Goal: Information Seeking & Learning: Learn about a topic

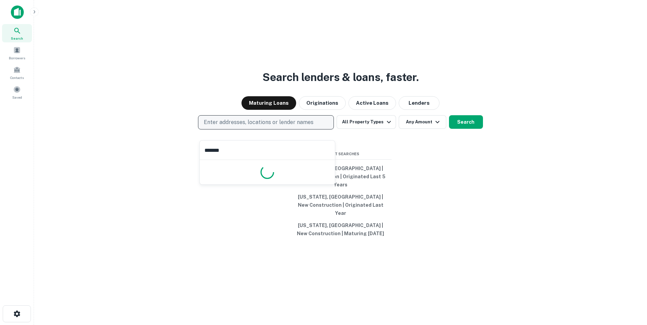
type input "********"
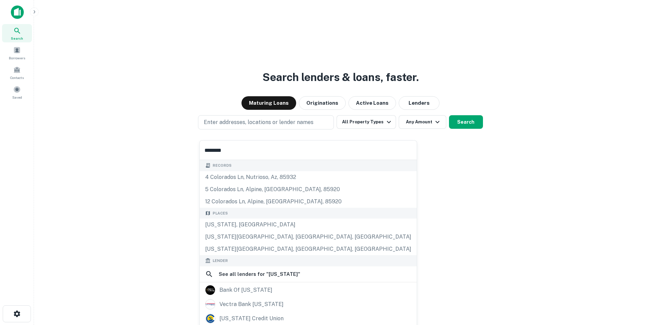
click at [265, 222] on div "[US_STATE], [GEOGRAPHIC_DATA]" at bounding box center [308, 225] width 217 height 12
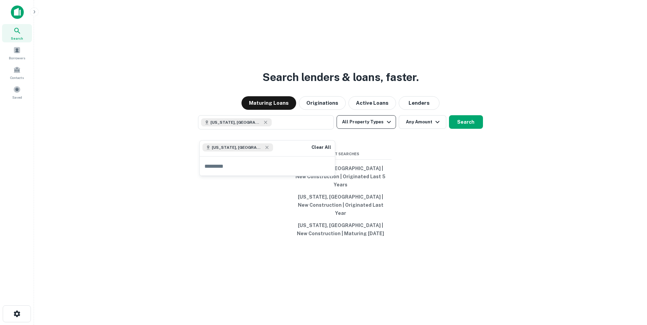
click at [376, 129] on button "All Property Types" at bounding box center [365, 122] width 59 height 14
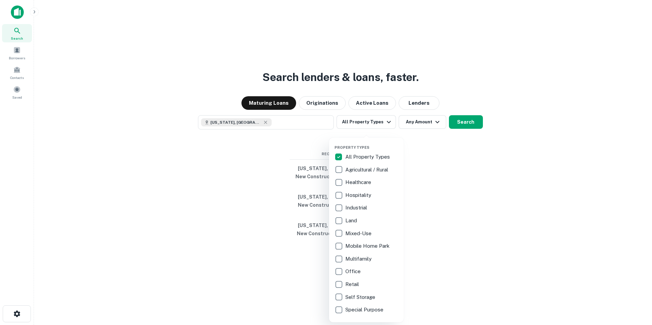
click at [360, 262] on p "Multifamily" at bounding box center [358, 259] width 27 height 8
click at [453, 130] on div at bounding box center [326, 162] width 652 height 325
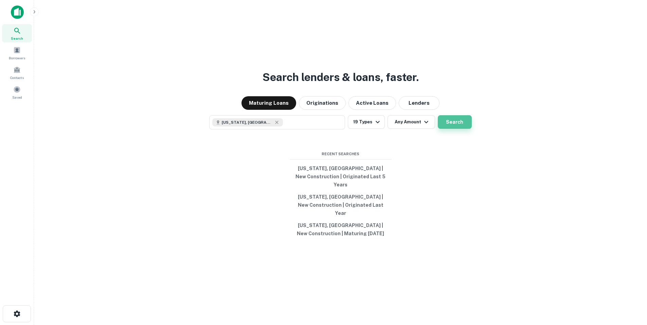
click at [450, 128] on button "Search" at bounding box center [455, 122] width 34 height 14
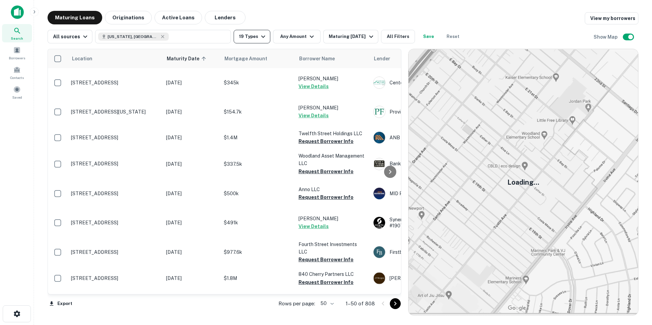
click at [247, 33] on button "19 Types" at bounding box center [252, 37] width 37 height 14
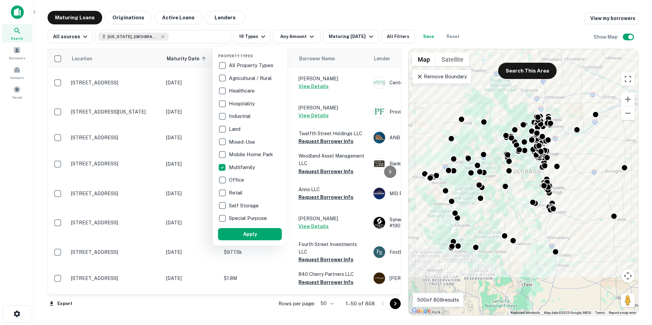
drag, startPoint x: 317, startPoint y: 24, endPoint x: 235, endPoint y: 59, distance: 89.7
click at [317, 23] on div at bounding box center [326, 162] width 652 height 325
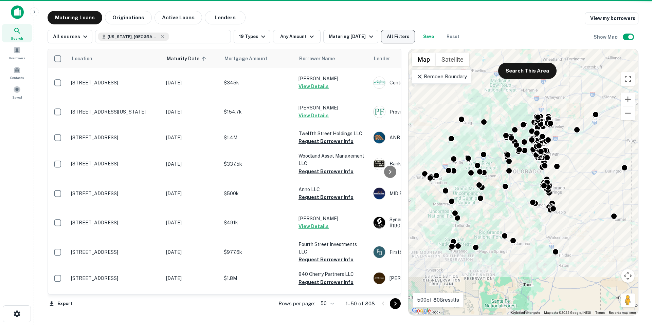
click at [403, 37] on button "All Filters" at bounding box center [398, 37] width 34 height 14
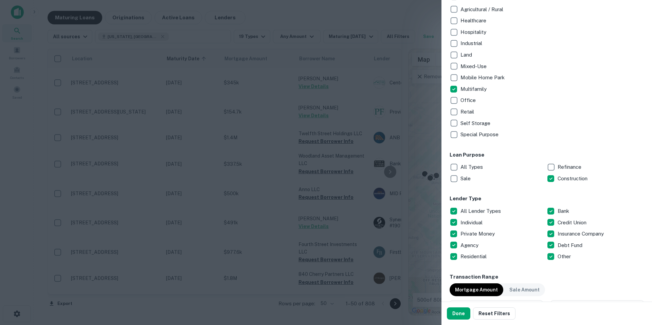
scroll to position [204, 0]
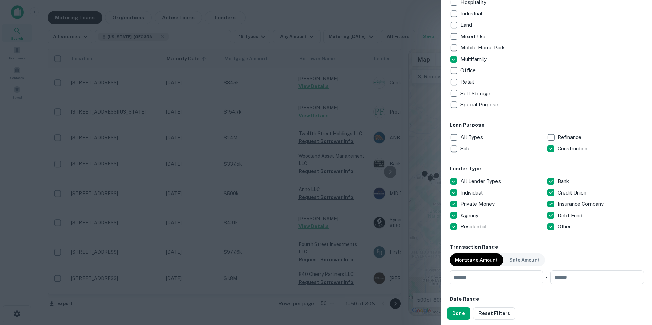
click at [456, 315] on button "Done" at bounding box center [458, 314] width 23 height 12
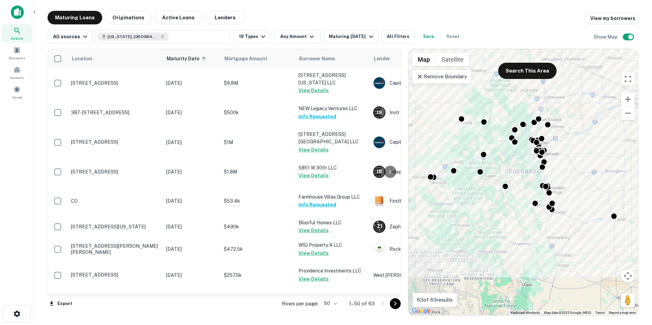
drag, startPoint x: 142, startPoint y: 21, endPoint x: 454, endPoint y: 73, distance: 317.2
click at [142, 21] on button "Originations" at bounding box center [128, 18] width 47 height 14
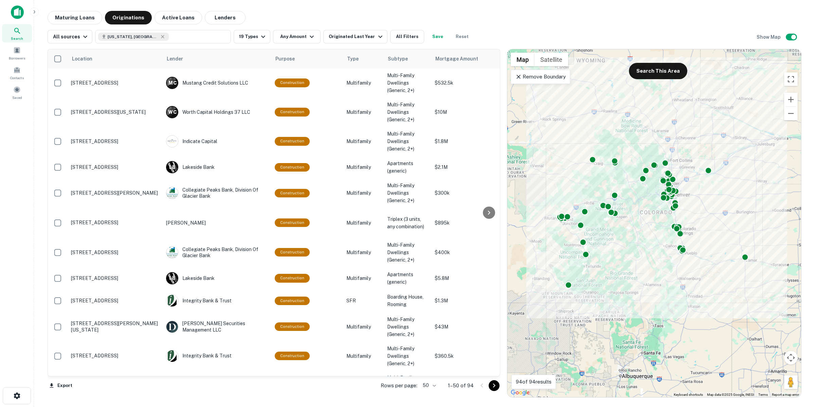
scroll to position [0, 99]
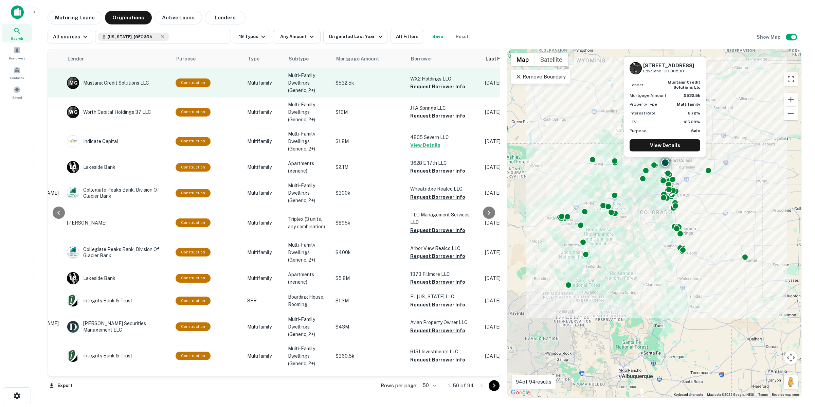
click at [440, 82] on p "WX2 Holdings LLC" at bounding box center [444, 78] width 68 height 7
click at [438, 89] on button "Request Borrower Info" at bounding box center [437, 86] width 55 height 8
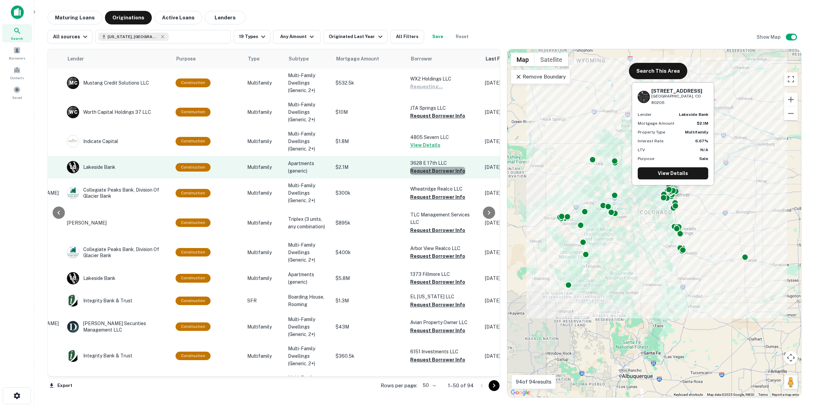
click at [443, 172] on button "Request Borrower Info" at bounding box center [437, 171] width 55 height 8
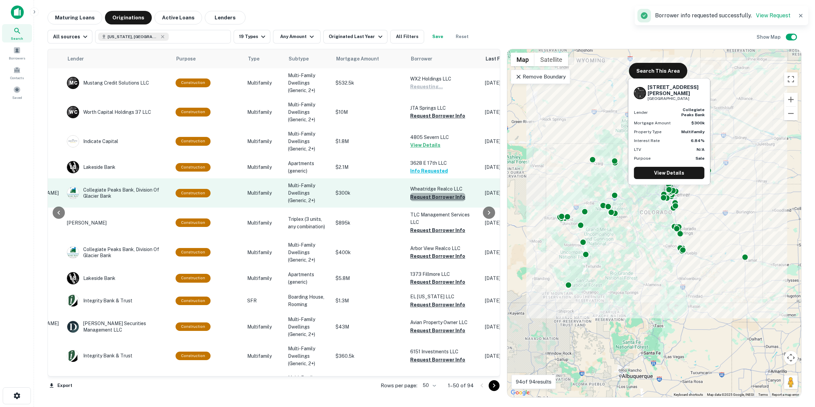
click at [441, 198] on button "Request Borrower Info" at bounding box center [437, 197] width 55 height 8
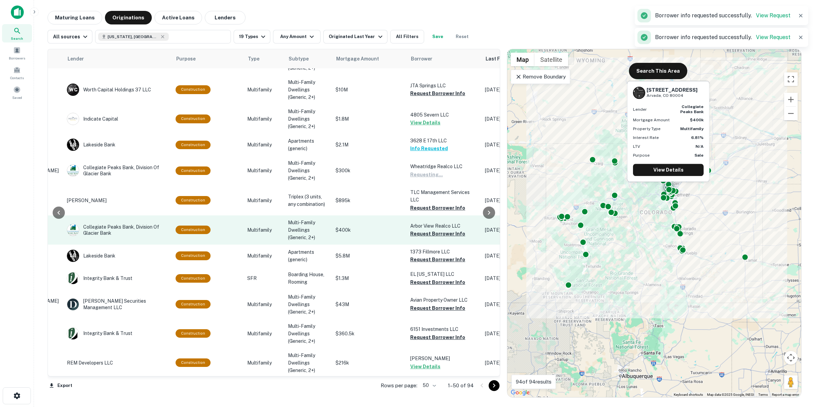
scroll to position [42, 99]
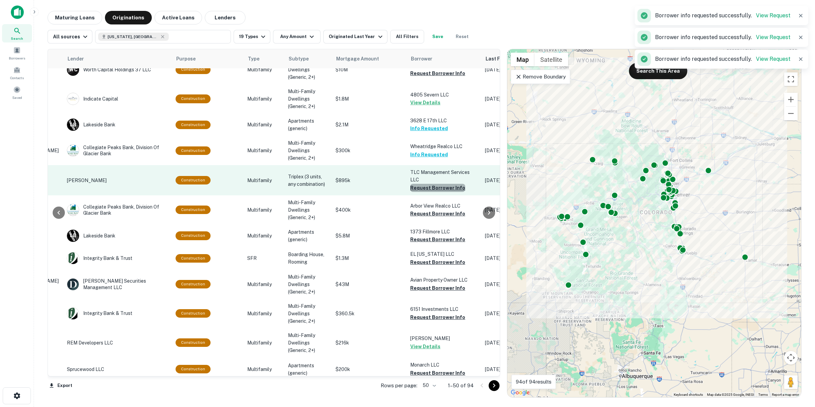
click at [437, 187] on button "Request Borrower Info" at bounding box center [437, 188] width 55 height 8
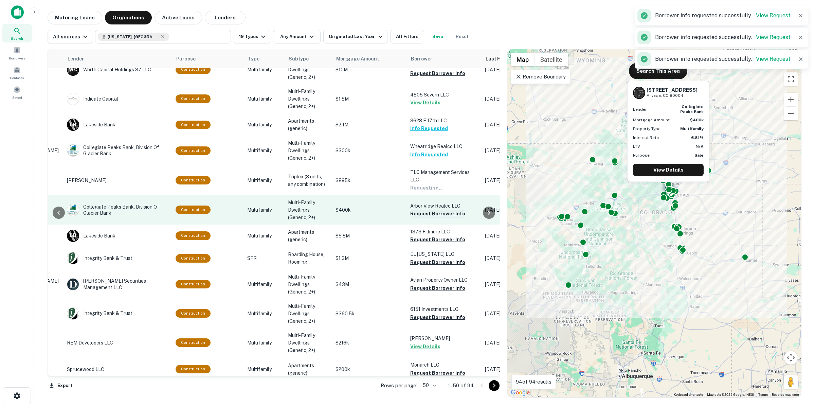
click at [432, 216] on button "Request Borrower Info" at bounding box center [437, 213] width 55 height 8
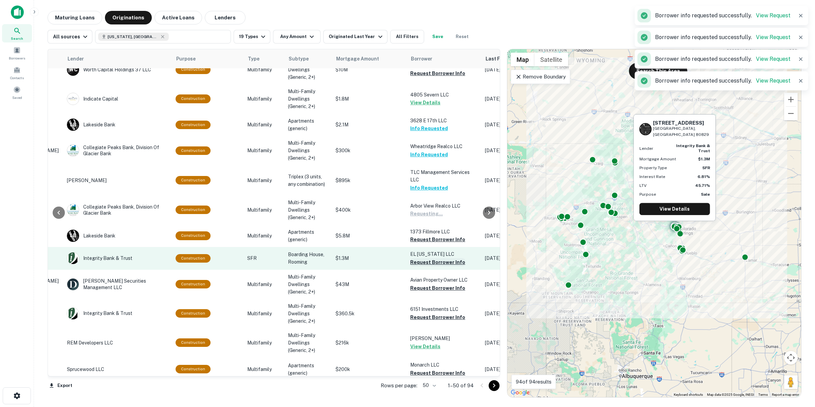
click at [432, 263] on button "Request Borrower Info" at bounding box center [437, 262] width 55 height 8
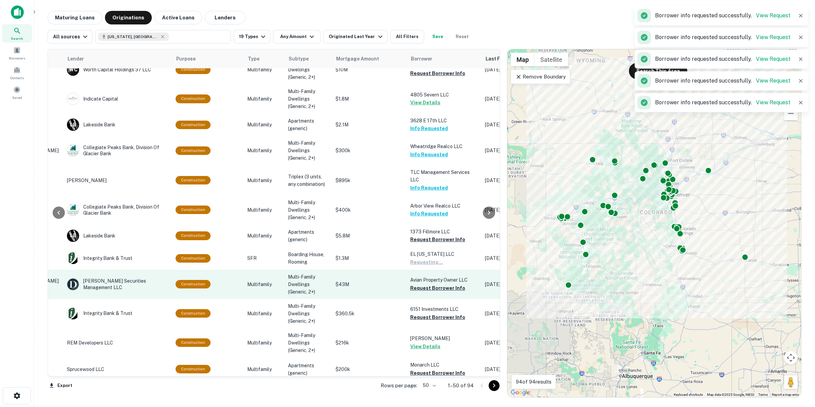
scroll to position [85, 99]
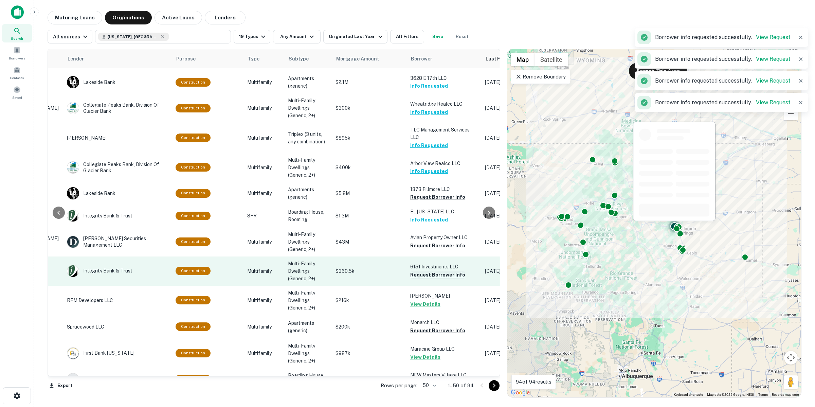
click at [436, 277] on button "Request Borrower Info" at bounding box center [437, 275] width 55 height 8
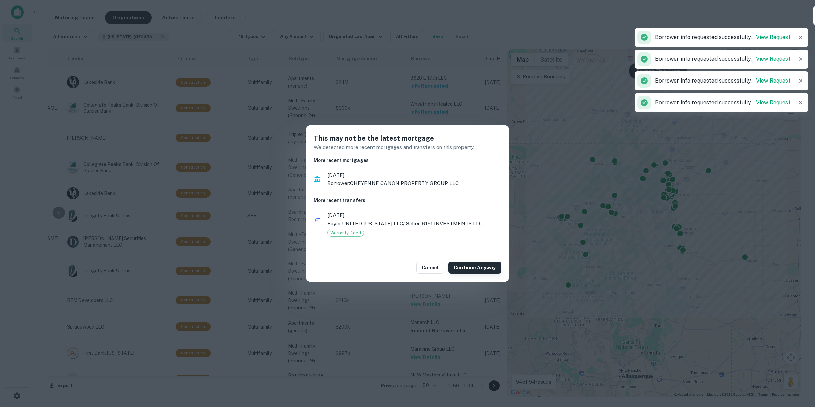
click at [479, 264] on button "Continue Anyway" at bounding box center [474, 267] width 53 height 12
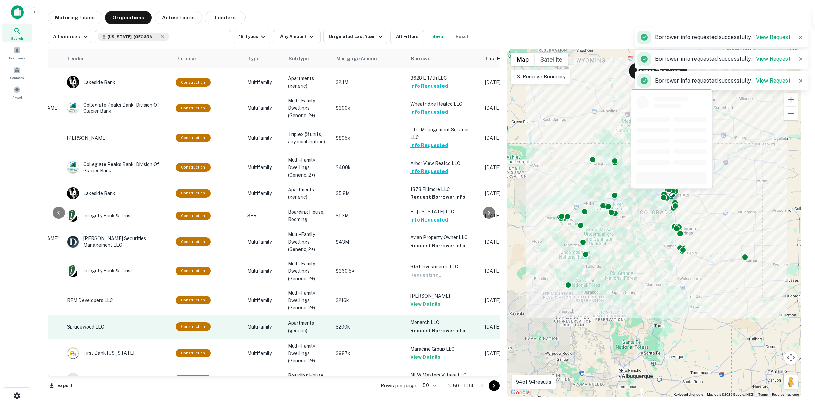
click at [426, 325] on button "Request Borrower Info" at bounding box center [437, 330] width 55 height 8
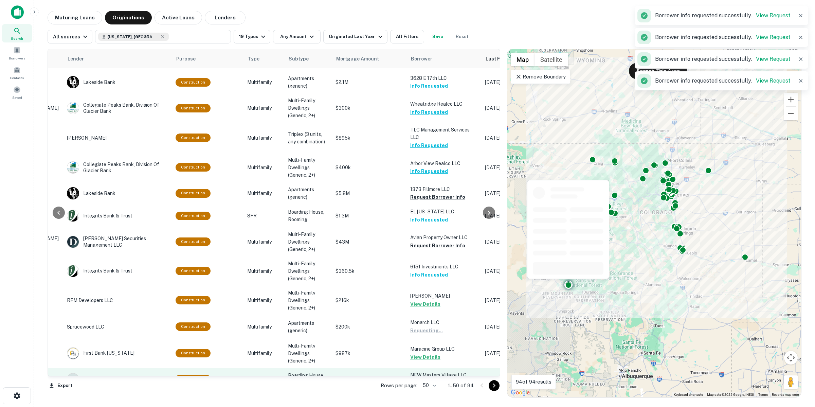
scroll to position [212, 99]
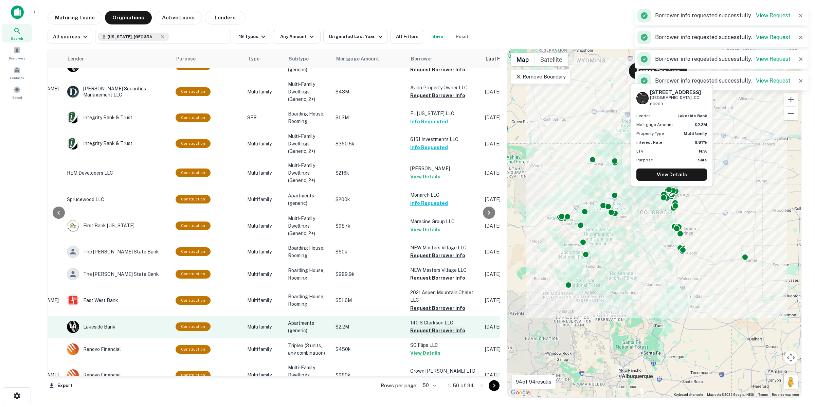
click at [435, 325] on button "Request Borrower Info" at bounding box center [437, 330] width 55 height 8
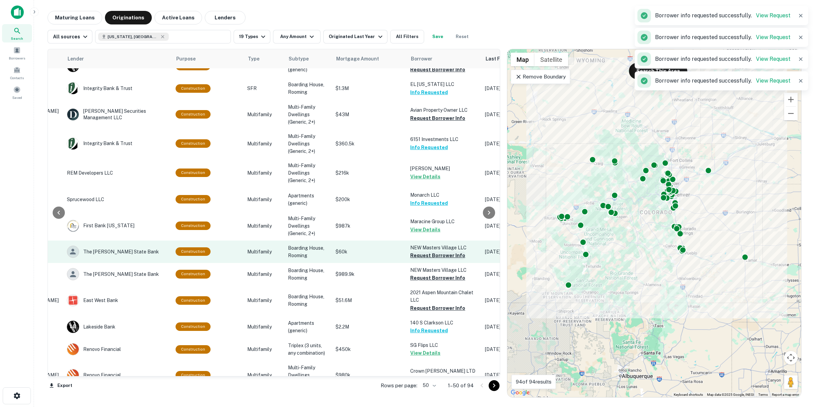
click at [435, 251] on button "Request Borrower Info" at bounding box center [437, 255] width 55 height 8
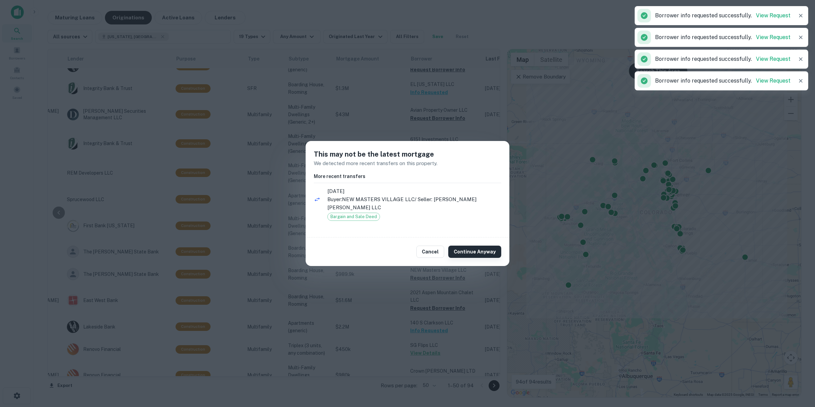
click at [499, 246] on button "Continue Anyway" at bounding box center [474, 251] width 53 height 12
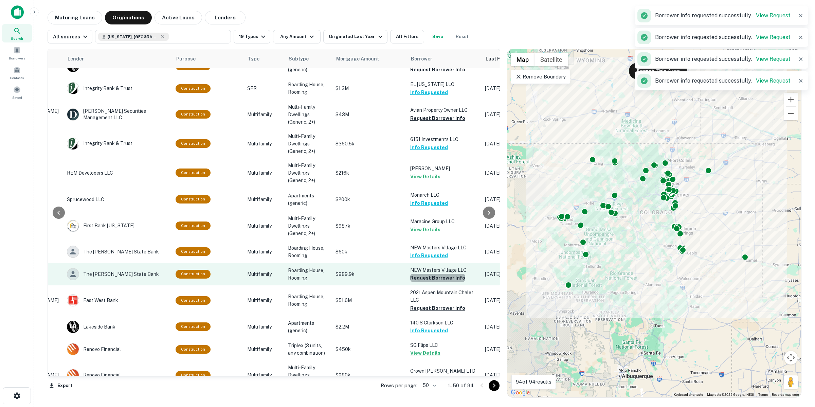
click at [450, 276] on button "Request Borrower Info" at bounding box center [437, 278] width 55 height 8
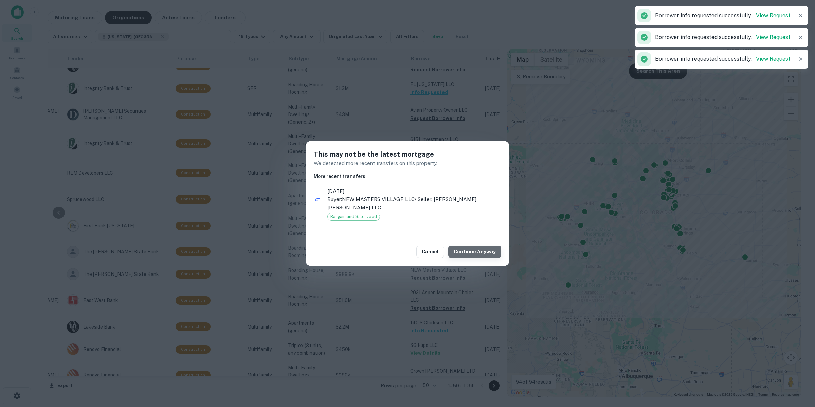
click at [488, 251] on button "Continue Anyway" at bounding box center [474, 251] width 53 height 12
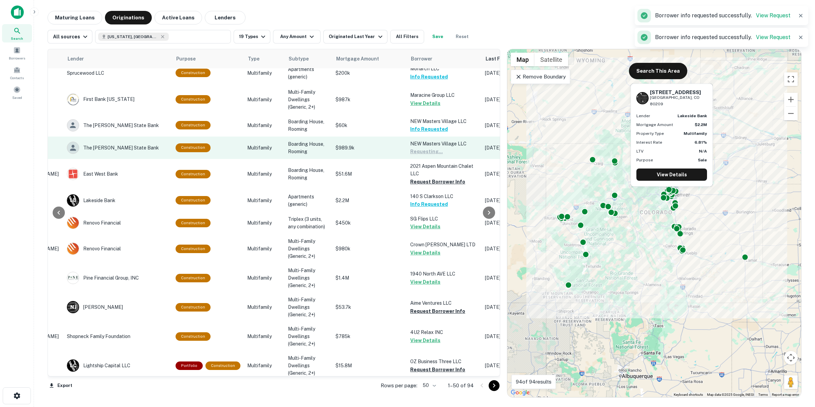
scroll to position [339, 99]
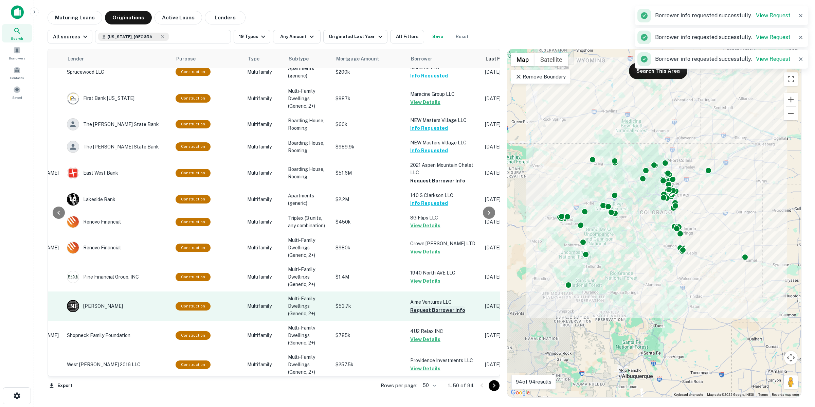
click at [446, 306] on button "Request Borrower Info" at bounding box center [437, 310] width 55 height 8
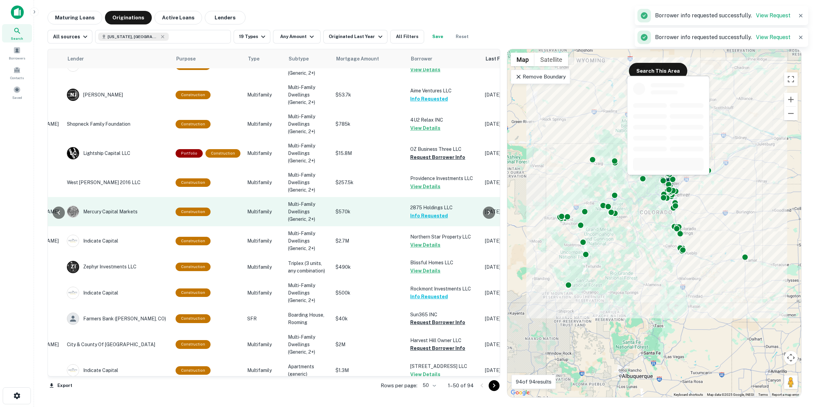
scroll to position [552, 99]
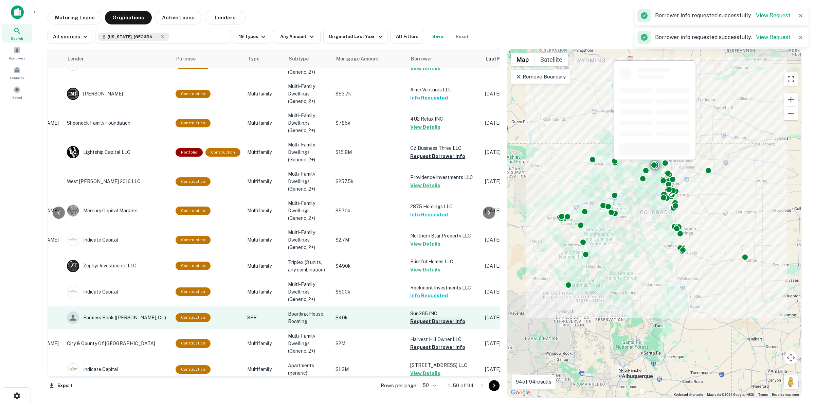
click at [450, 317] on button "Request Borrower Info" at bounding box center [437, 321] width 55 height 8
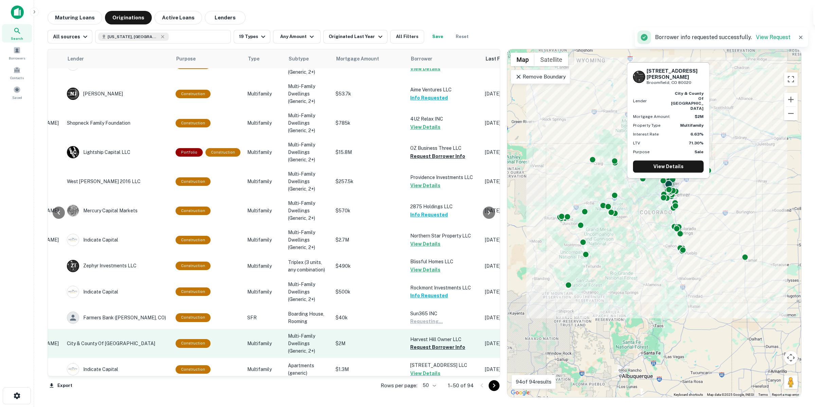
click at [454, 325] on td "Harvest Hill Owner LLC Request Borrower Info" at bounding box center [444, 343] width 75 height 29
click at [414, 325] on button "Request Borrower Info" at bounding box center [437, 347] width 55 height 8
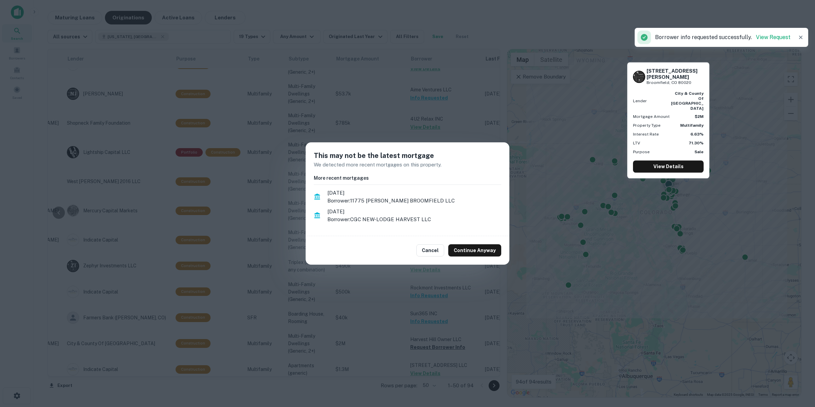
click at [478, 250] on button "Continue Anyway" at bounding box center [474, 250] width 53 height 12
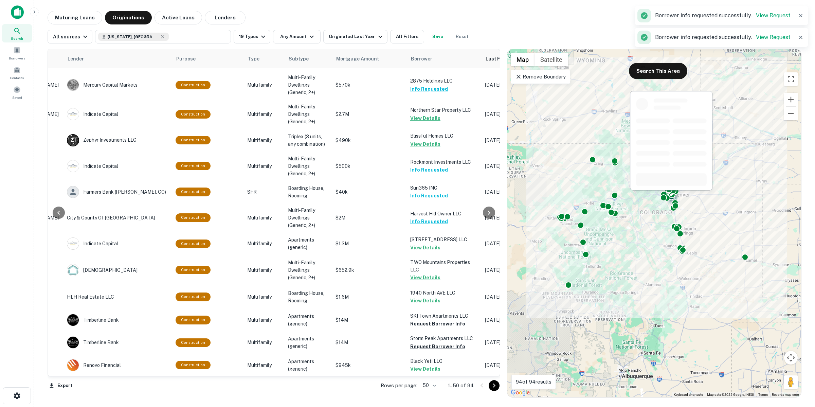
scroll to position [764, 99]
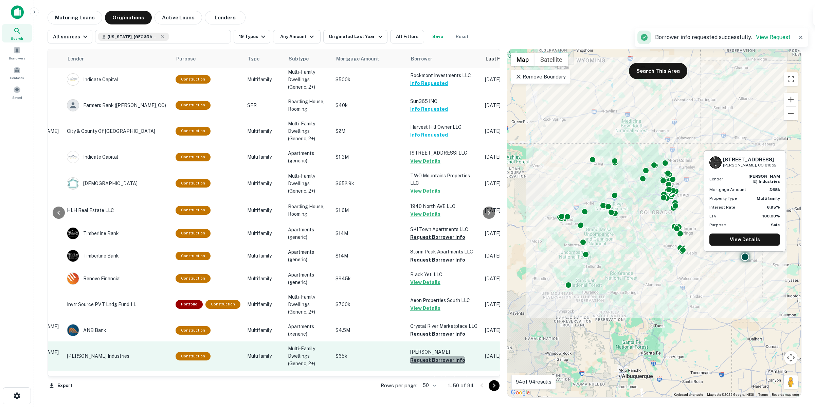
click at [437, 325] on button "Request Borrower Info" at bounding box center [437, 360] width 55 height 8
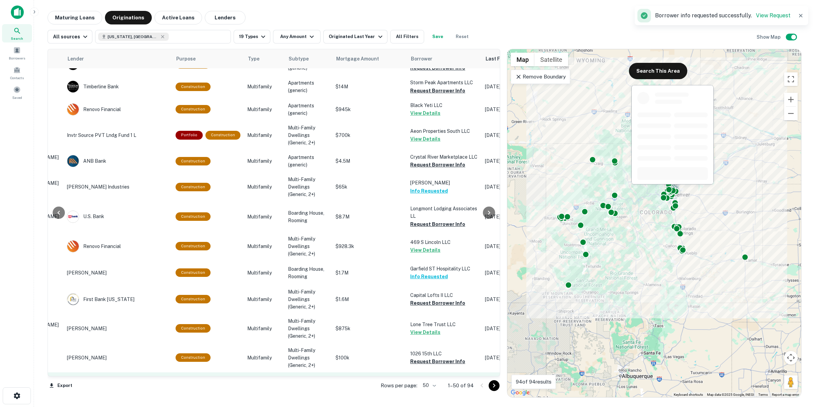
scroll to position [976, 99]
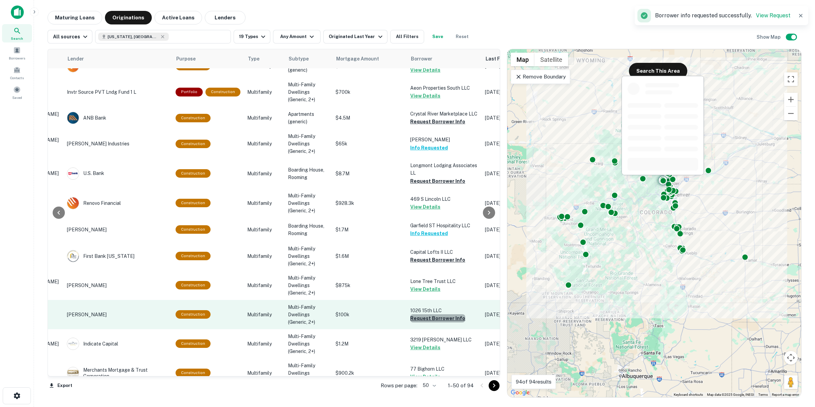
click at [442, 321] on button "Request Borrower Info" at bounding box center [437, 318] width 55 height 8
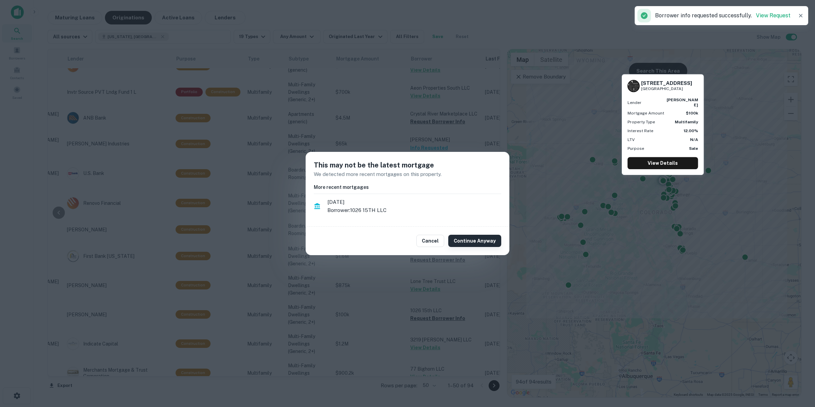
click at [479, 238] on button "Continue Anyway" at bounding box center [474, 241] width 53 height 12
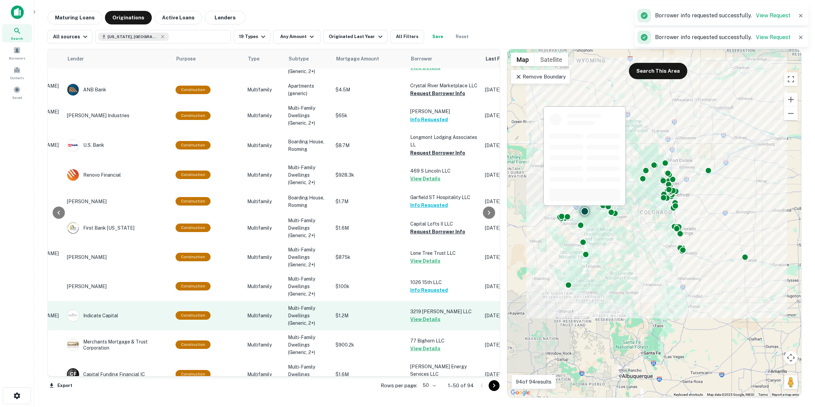
scroll to position [1046, 99]
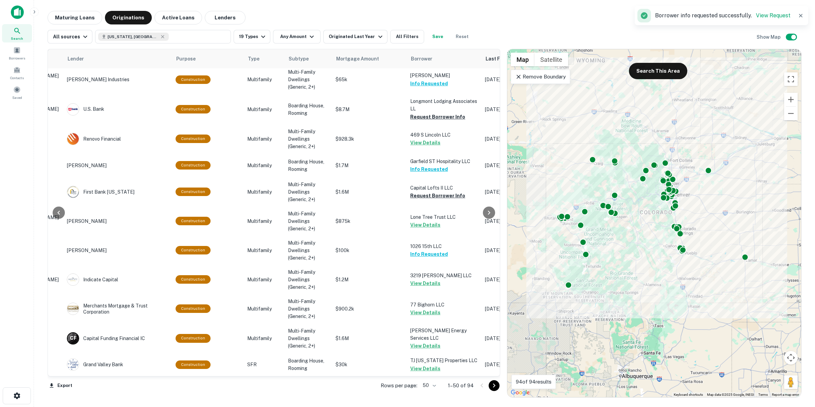
click at [490, 325] on icon "Go to next page" at bounding box center [494, 385] width 8 height 8
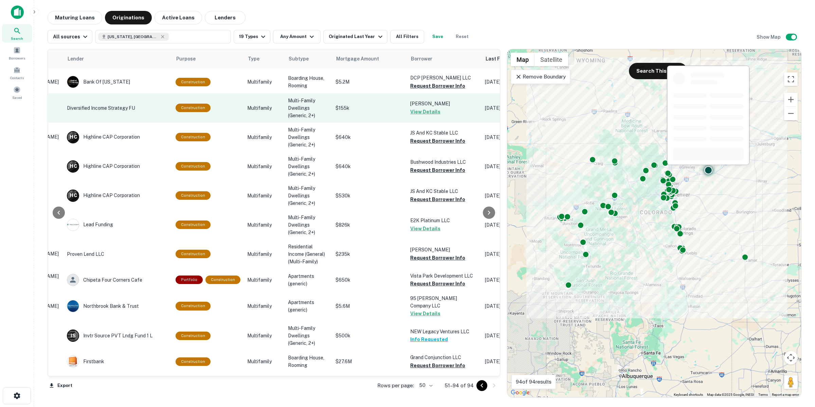
scroll to position [0, 99]
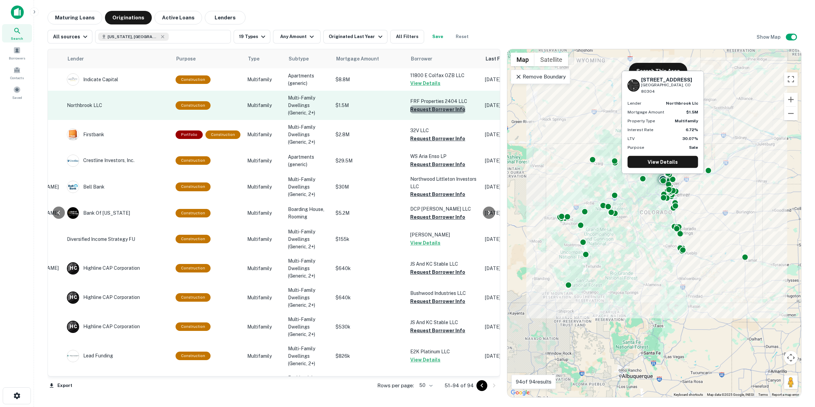
click at [437, 106] on button "Request Borrower Info" at bounding box center [437, 109] width 55 height 8
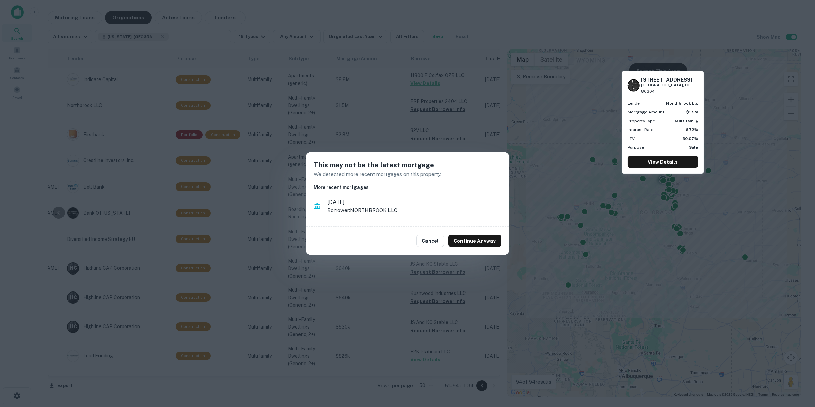
click at [484, 255] on div "Cancel Continue Anyway" at bounding box center [407, 240] width 204 height 29
click at [484, 247] on div "Cancel Continue Anyway" at bounding box center [407, 240] width 204 height 29
click at [477, 241] on button "Continue Anyway" at bounding box center [474, 241] width 53 height 12
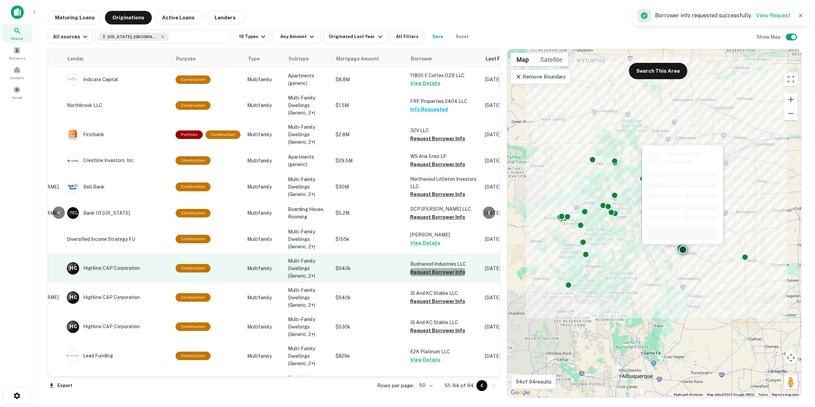
click at [442, 272] on button "Request Borrower Info" at bounding box center [437, 272] width 55 height 8
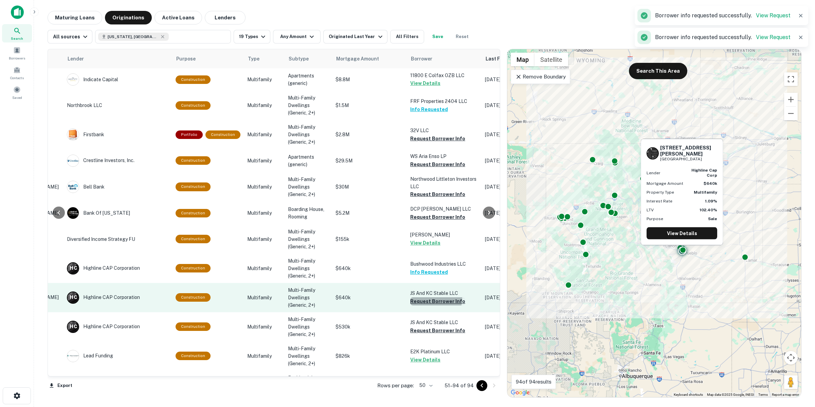
click at [425, 297] on button "Request Borrower Info" at bounding box center [437, 301] width 55 height 8
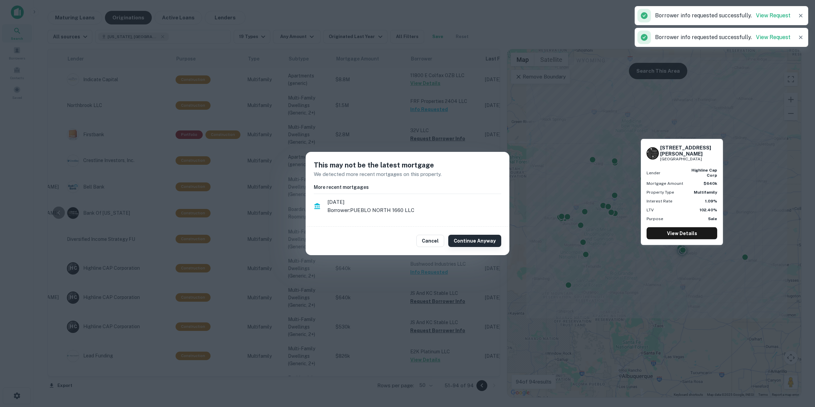
click at [477, 243] on button "Continue Anyway" at bounding box center [474, 241] width 53 height 12
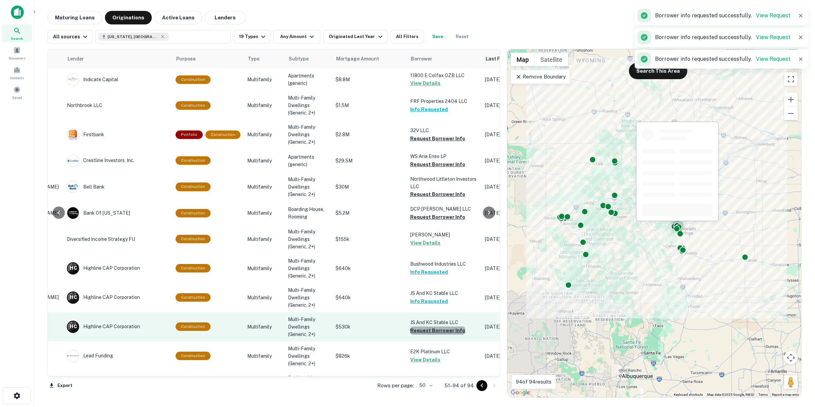
click at [434, 325] on button "Request Borrower Info" at bounding box center [437, 330] width 55 height 8
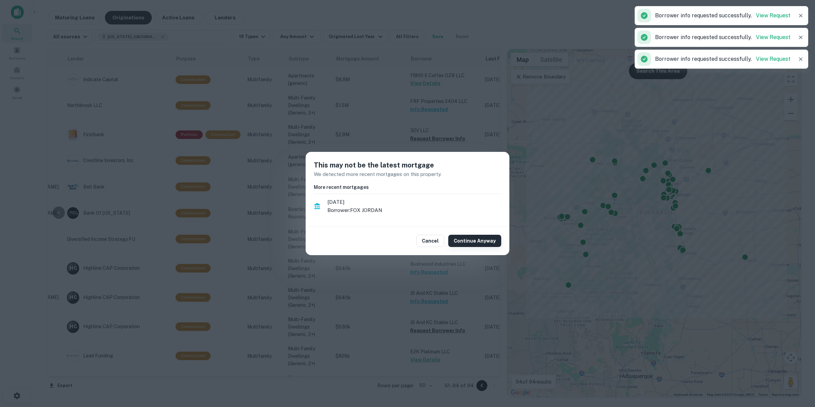
click at [474, 237] on button "Continue Anyway" at bounding box center [474, 241] width 53 height 12
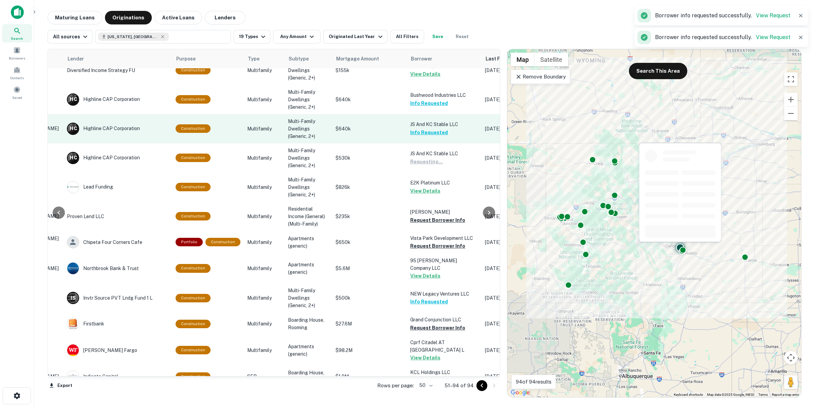
scroll to position [170, 99]
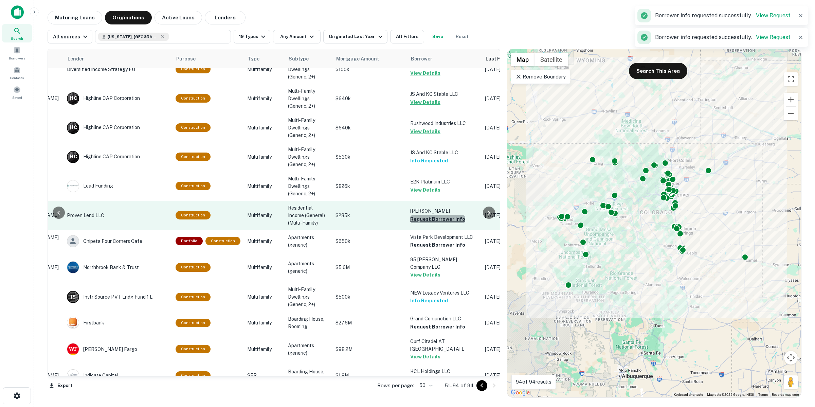
click at [442, 219] on button "Request Borrower Info" at bounding box center [437, 219] width 55 height 8
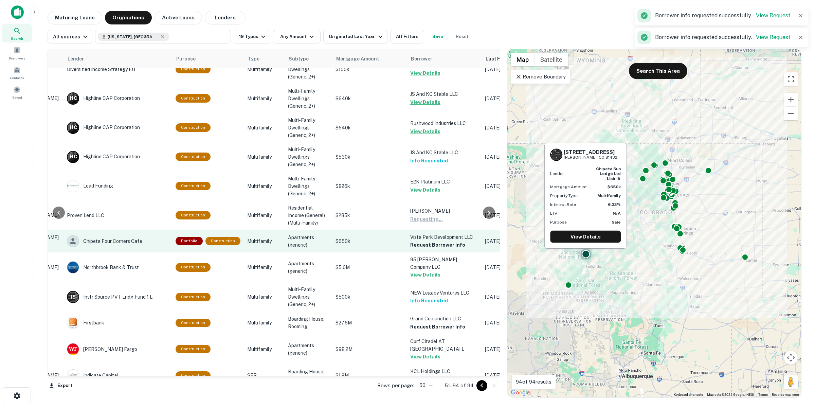
click at [451, 248] on td "Vista Park Development LLC Request Borrower Info" at bounding box center [444, 241] width 75 height 22
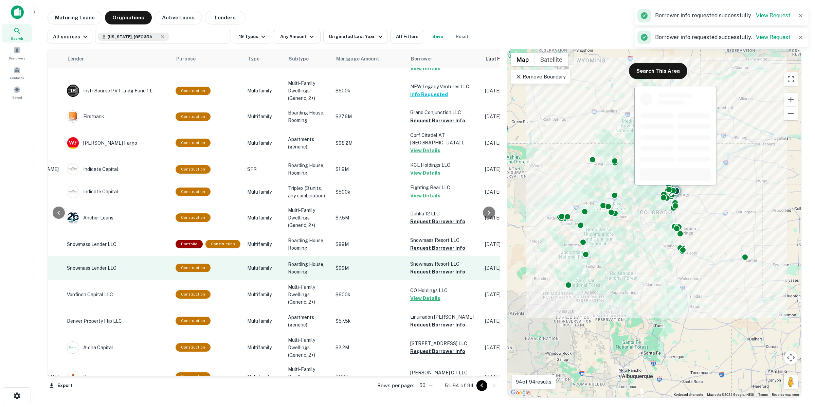
scroll to position [424, 99]
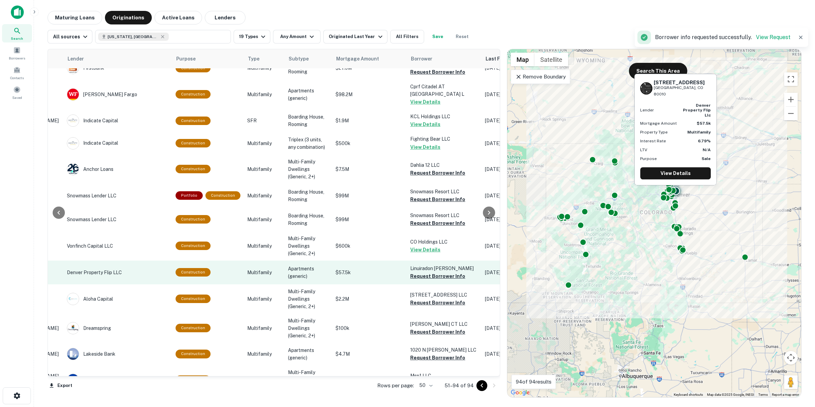
click at [439, 264] on p "Linuiradon [PERSON_NAME]" at bounding box center [444, 267] width 68 height 7
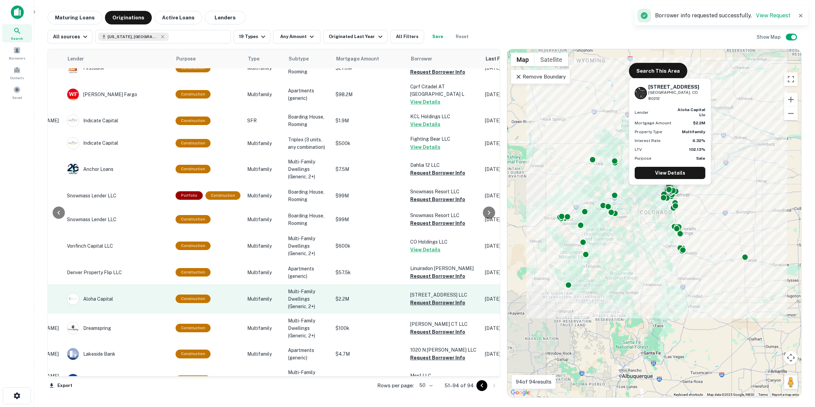
click at [442, 298] on button "Request Borrower Info" at bounding box center [437, 302] width 55 height 8
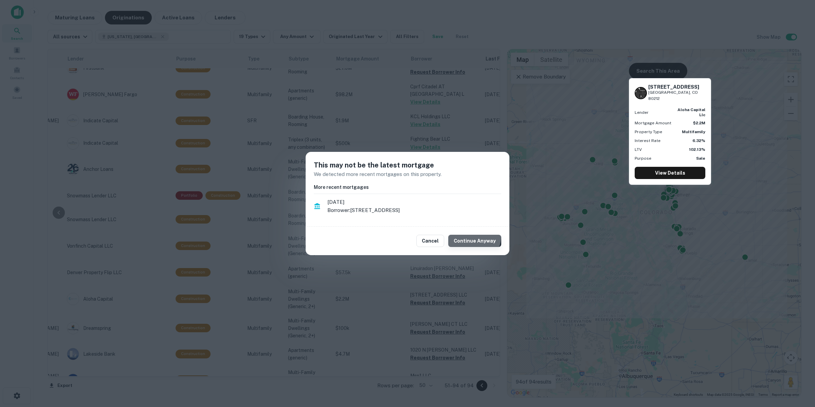
click at [472, 236] on button "Continue Anyway" at bounding box center [474, 241] width 53 height 12
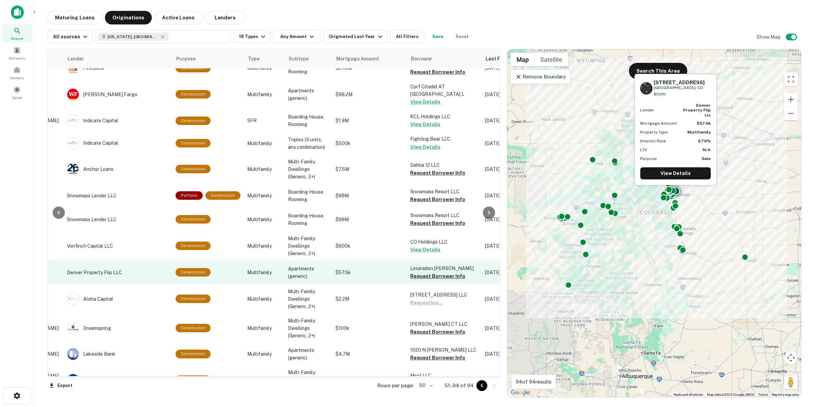
click at [445, 272] on button "Request Borrower Info" at bounding box center [437, 276] width 55 height 8
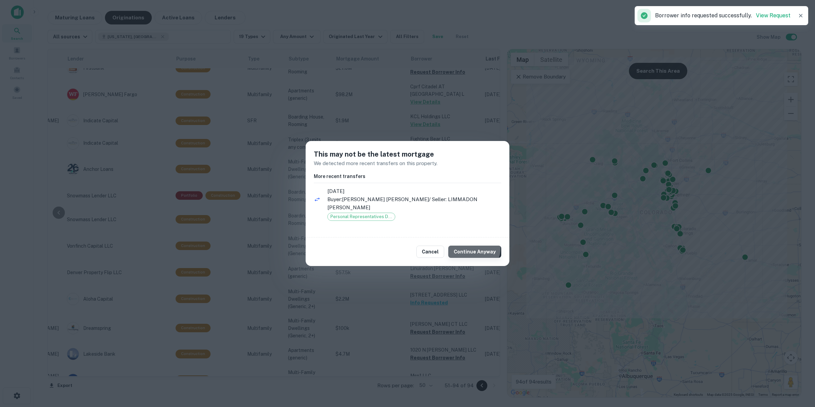
click at [474, 245] on button "Continue Anyway" at bounding box center [474, 251] width 53 height 12
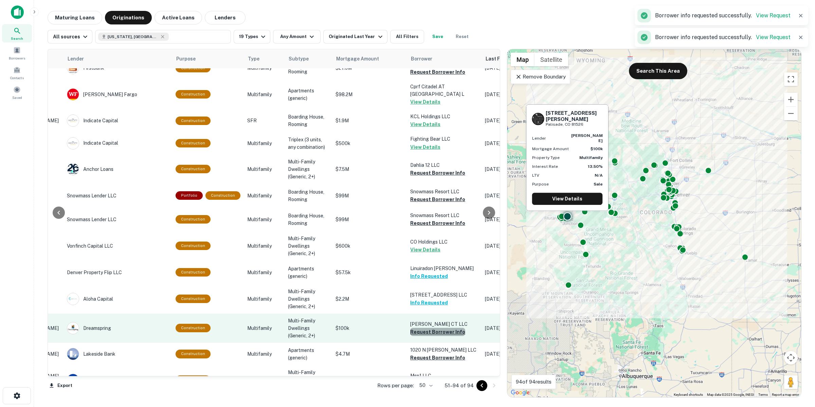
click at [442, 325] on button "Request Borrower Info" at bounding box center [437, 332] width 55 height 8
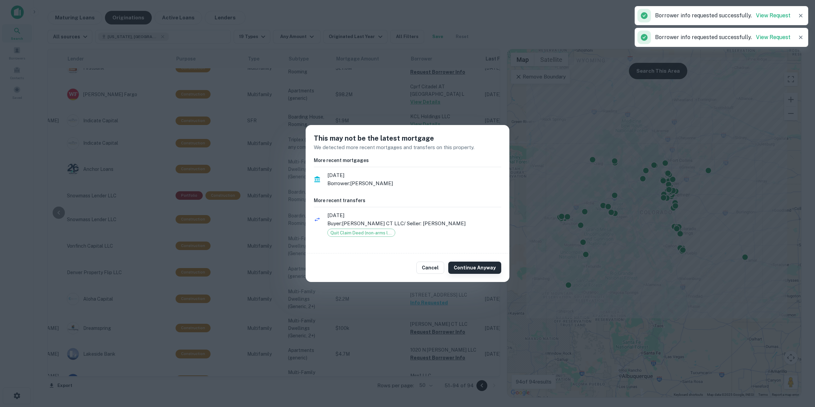
click at [477, 264] on button "Continue Anyway" at bounding box center [474, 267] width 53 height 12
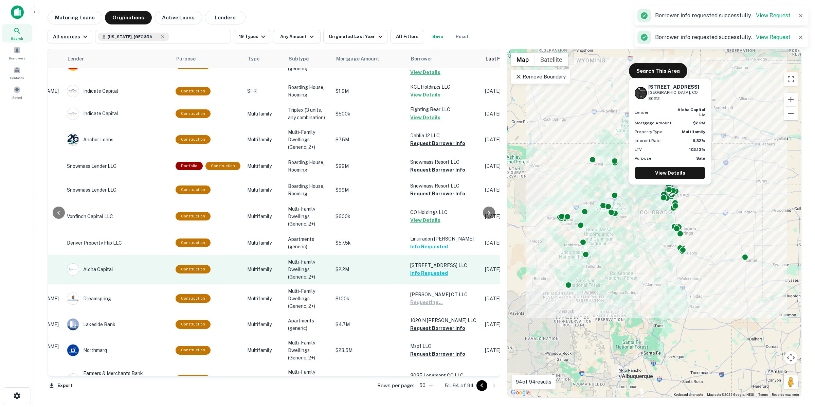
scroll to position [509, 99]
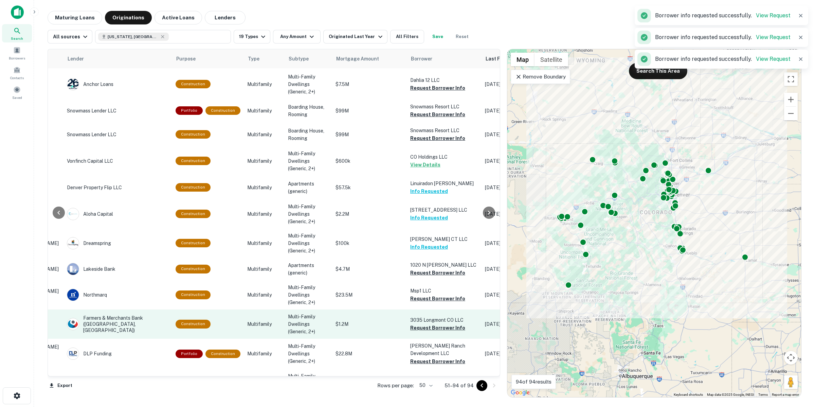
click at [430, 319] on td "3035 Longmont CO LLC Request Borrower Info" at bounding box center [444, 323] width 75 height 29
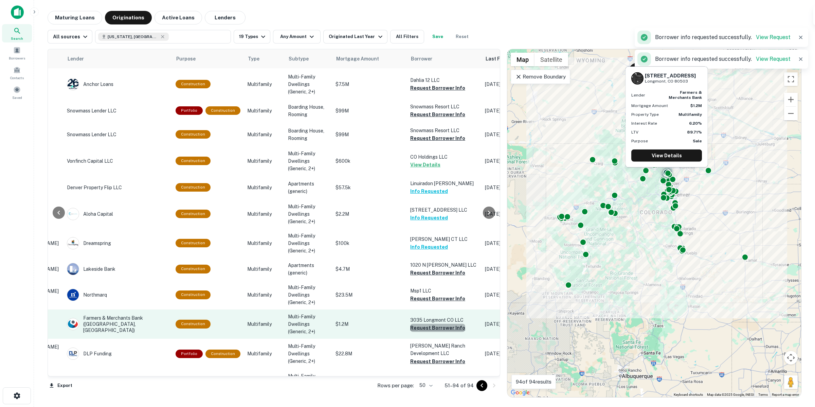
drag, startPoint x: 434, startPoint y: 316, endPoint x: 438, endPoint y: 310, distance: 7.3
click at [434, 323] on button "Request Borrower Info" at bounding box center [437, 327] width 55 height 8
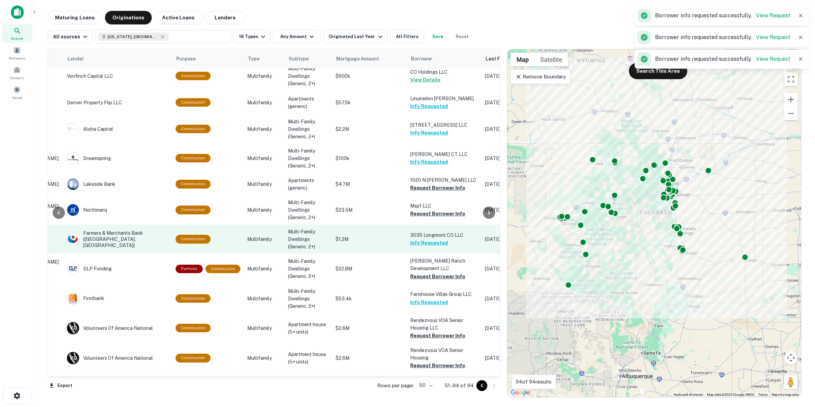
scroll to position [597, 99]
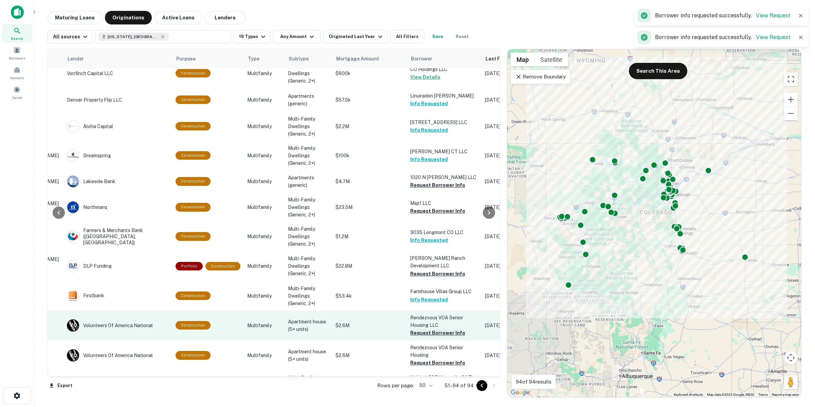
click at [441, 325] on button "Request Borrower Info" at bounding box center [437, 333] width 55 height 8
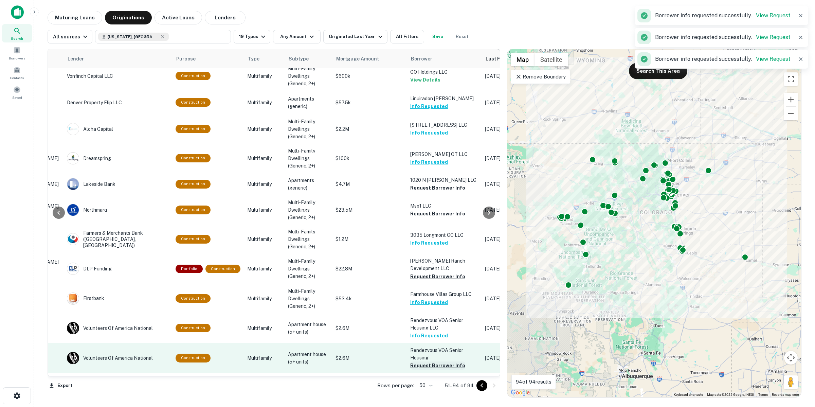
click at [450, 325] on button "Request Borrower Info" at bounding box center [437, 365] width 55 height 8
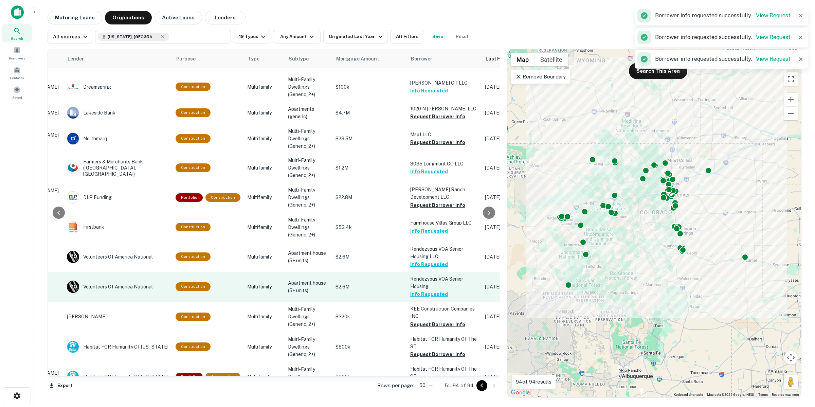
scroll to position [679, 99]
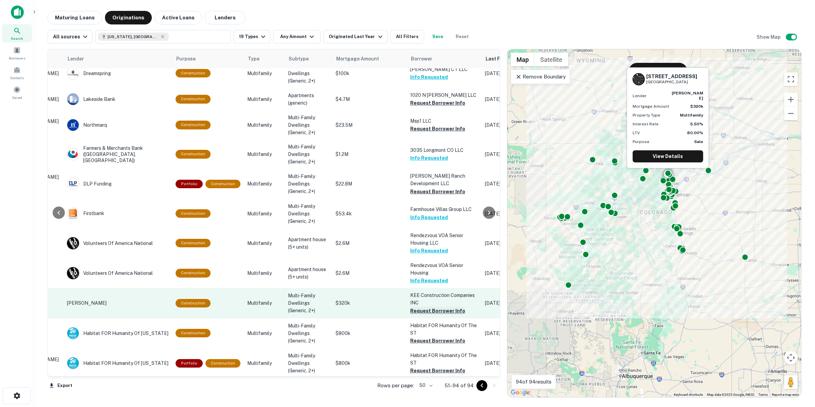
click at [442, 306] on button "Request Borrower Info" at bounding box center [437, 310] width 55 height 8
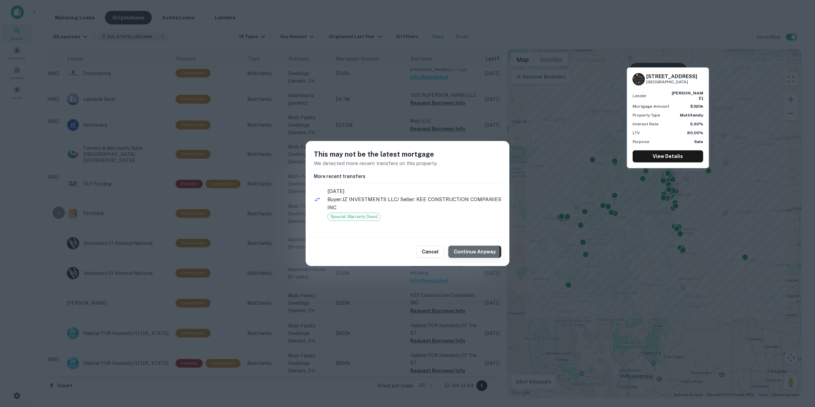
click at [469, 252] on button "Continue Anyway" at bounding box center [474, 251] width 53 height 12
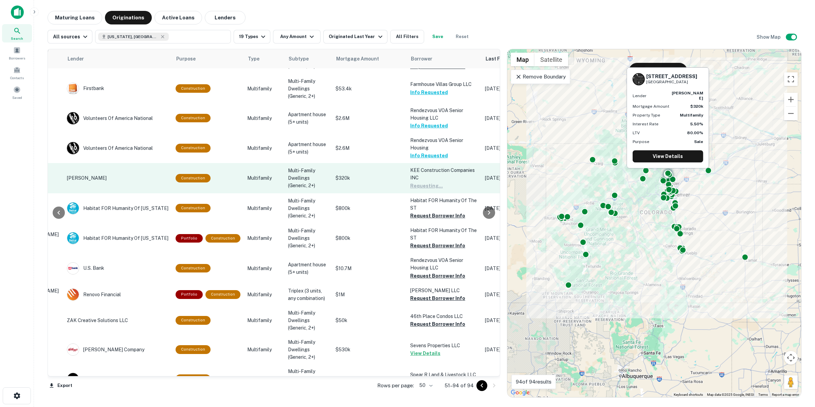
scroll to position [806, 99]
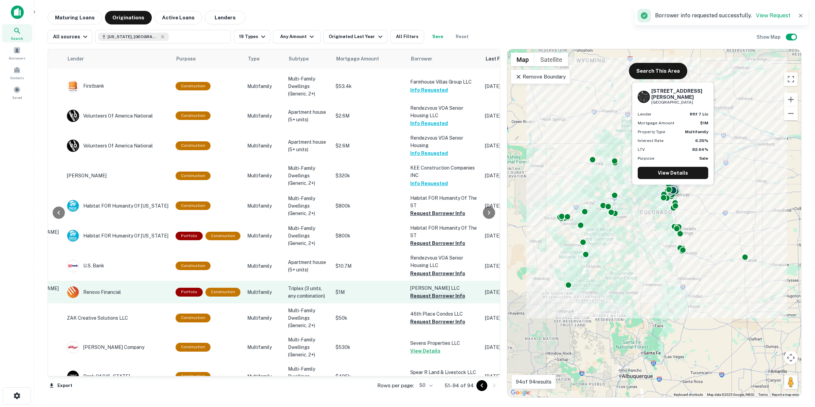
click at [437, 292] on button "Request Borrower Info" at bounding box center [437, 296] width 55 height 8
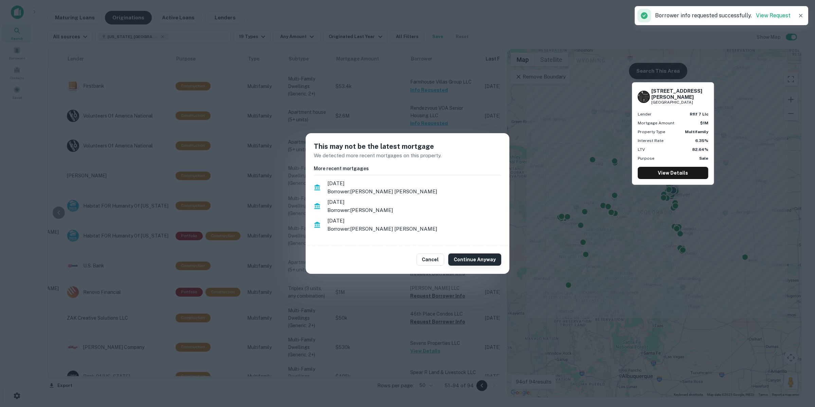
drag, startPoint x: 484, startPoint y: 257, endPoint x: 481, endPoint y: 260, distance: 4.1
click at [484, 257] on button "Continue Anyway" at bounding box center [474, 259] width 53 height 12
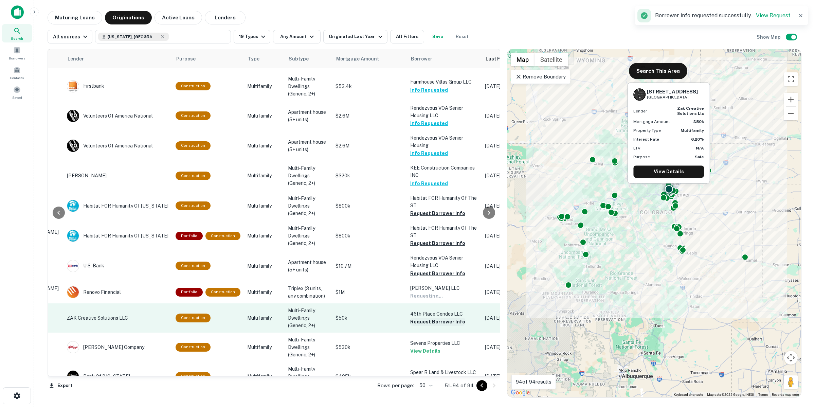
click at [448, 317] on button "Request Borrower Info" at bounding box center [437, 321] width 55 height 8
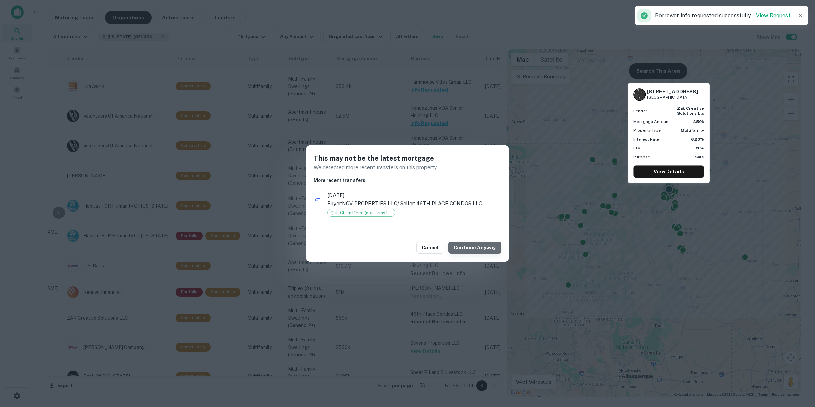
click at [482, 250] on button "Continue Anyway" at bounding box center [474, 247] width 53 height 12
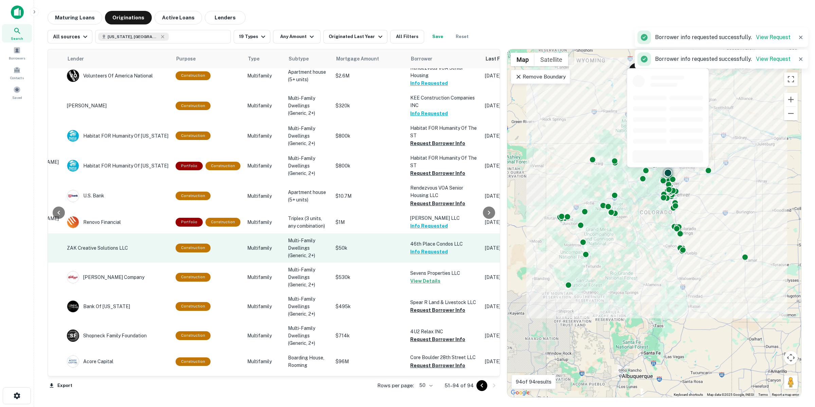
scroll to position [891, 99]
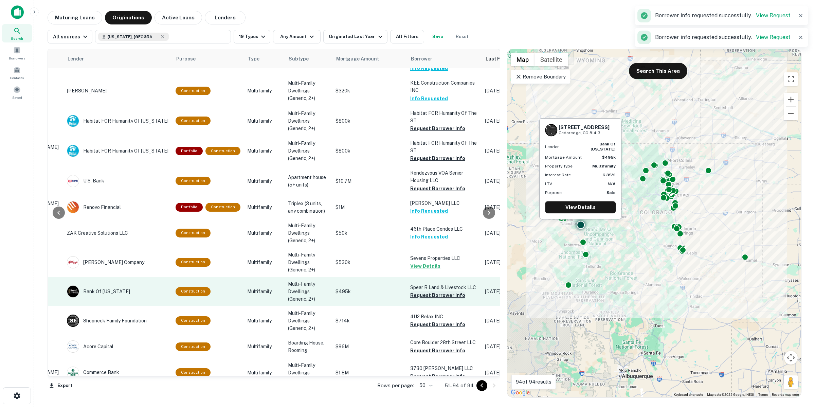
click at [451, 291] on button "Request Borrower Info" at bounding box center [437, 295] width 55 height 8
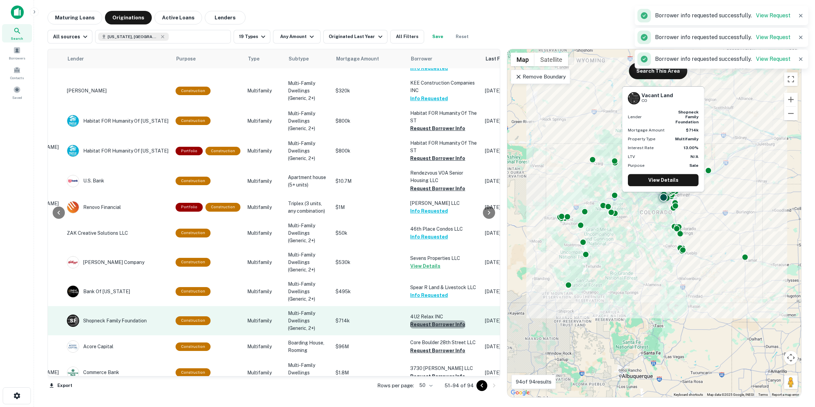
click at [441, 320] on button "Request Borrower Info" at bounding box center [437, 324] width 55 height 8
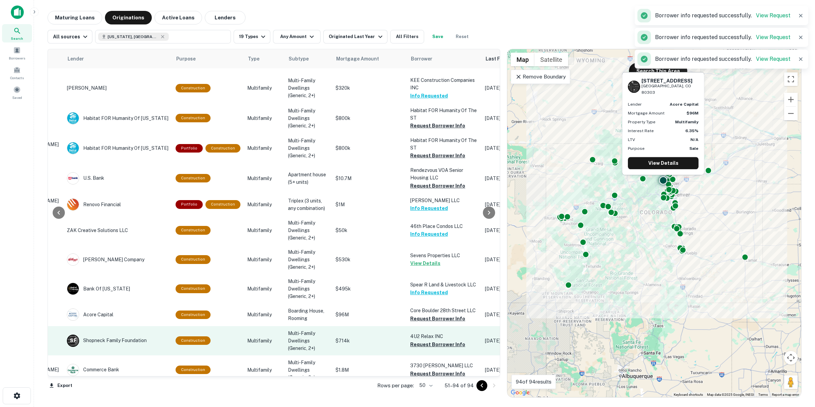
scroll to position [895, 99]
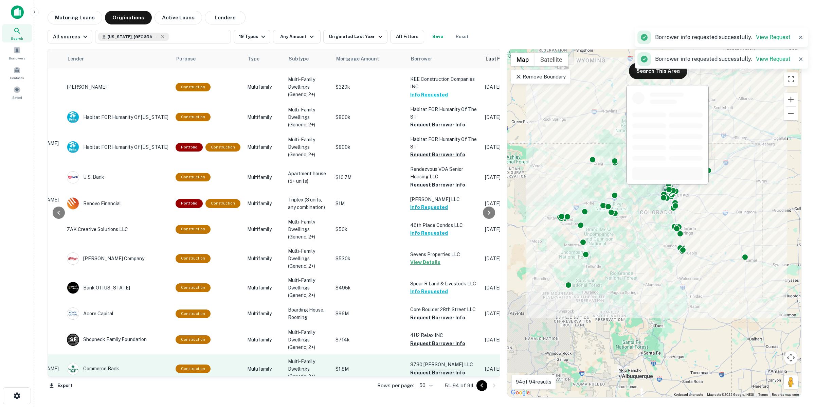
click at [432, 325] on button "Request Borrower Info" at bounding box center [437, 372] width 55 height 8
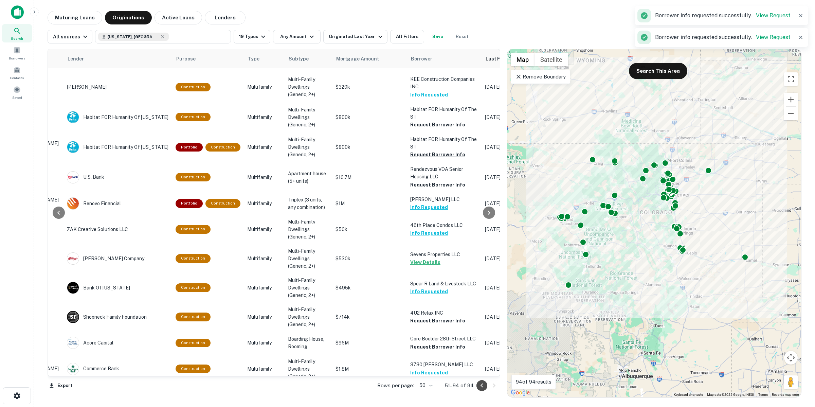
click at [482, 325] on icon "Go to previous page" at bounding box center [482, 385] width 8 height 8
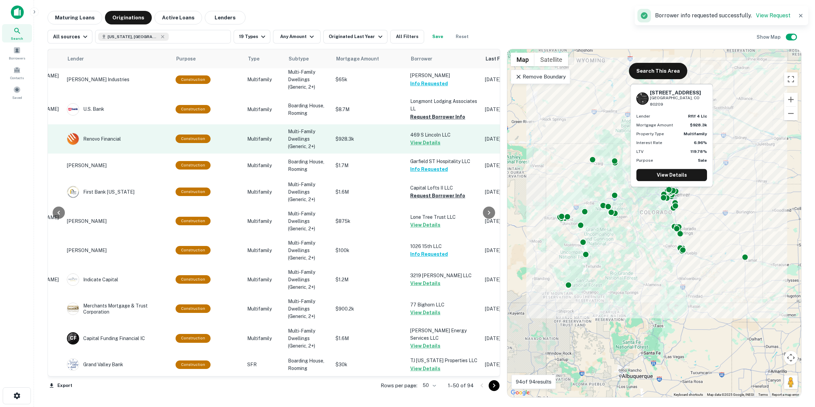
scroll to position [1046, 99]
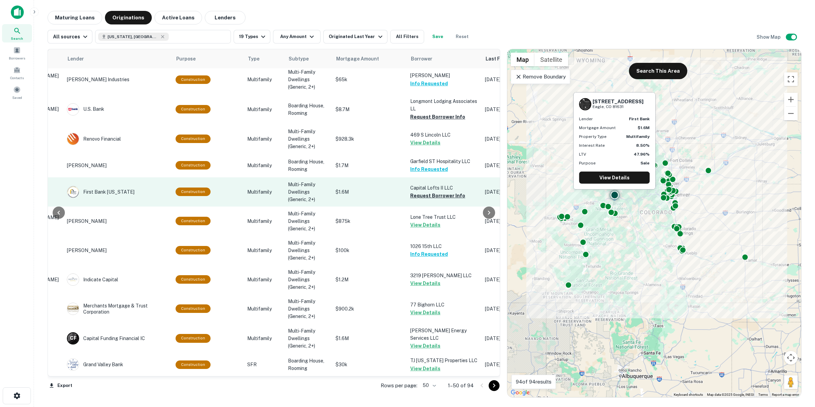
click at [417, 195] on td "Capital Lofts II LLC Request Borrower Info" at bounding box center [444, 191] width 75 height 29
click at [418, 192] on button "Request Borrower Info" at bounding box center [437, 195] width 55 height 8
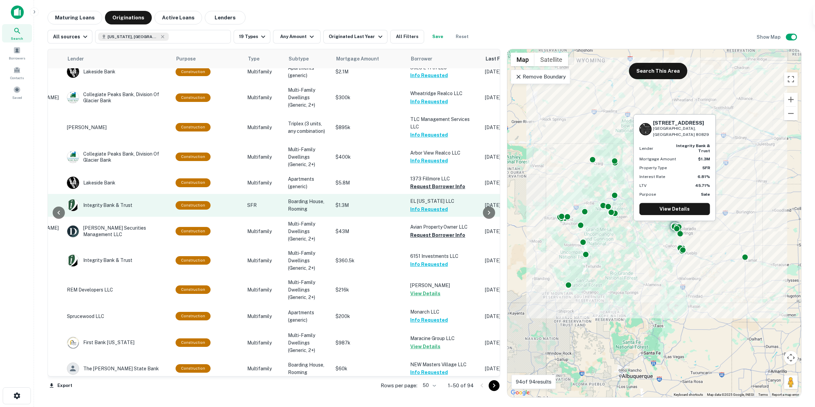
scroll to position [0, 99]
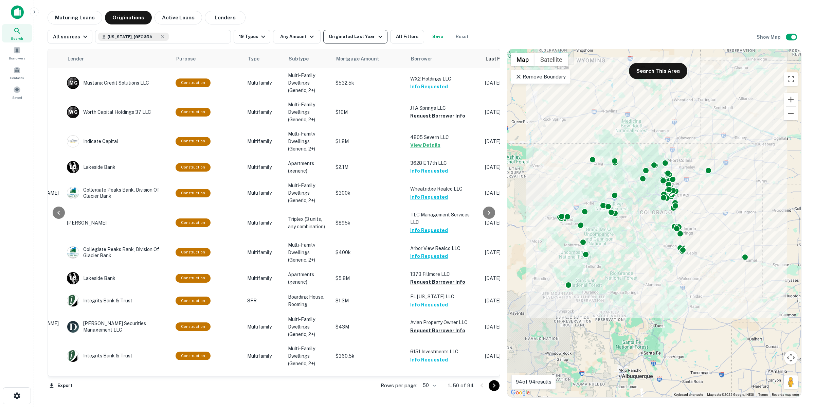
click at [364, 38] on div "Originated Last Year" at bounding box center [356, 37] width 55 height 8
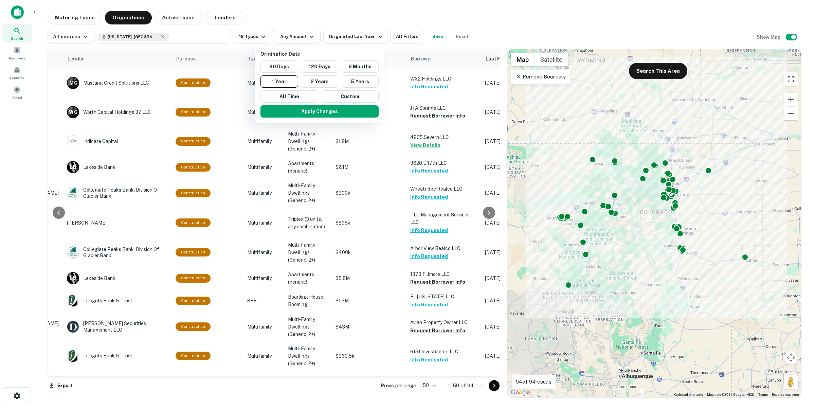
click at [337, 33] on div at bounding box center [407, 203] width 815 height 407
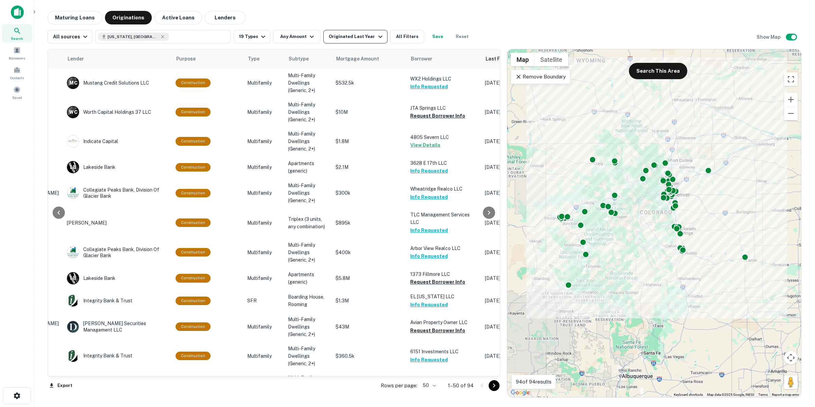
click at [351, 38] on div "Originated Last Year" at bounding box center [356, 37] width 55 height 8
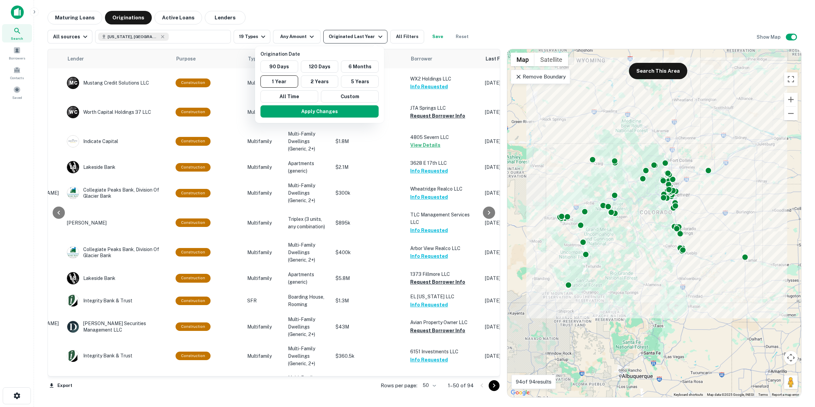
click at [351, 38] on div at bounding box center [407, 203] width 815 height 407
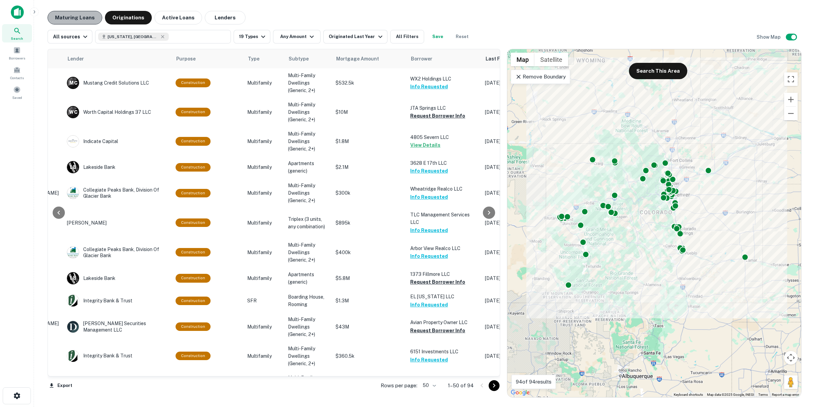
click at [85, 15] on button "Maturing Loans" at bounding box center [75, 18] width 55 height 14
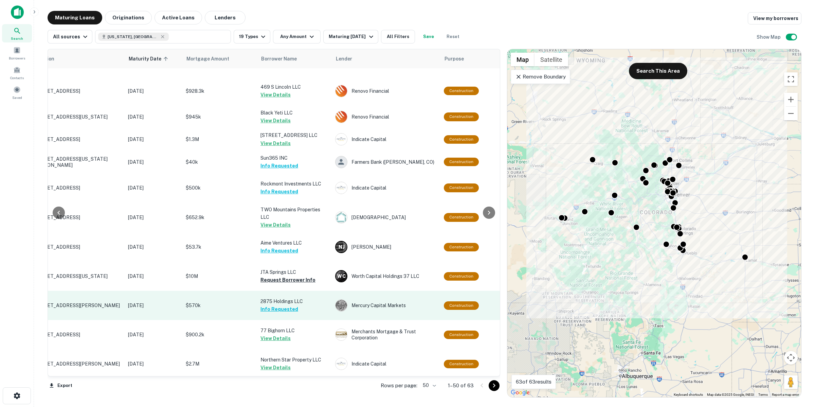
scroll to position [925, 38]
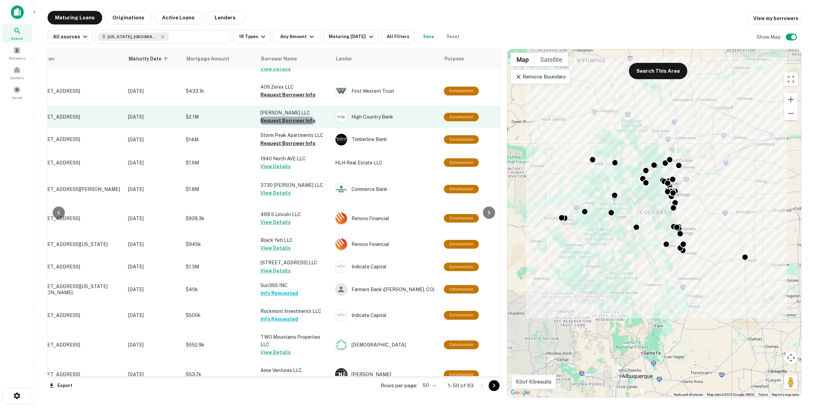
click at [286, 116] on button "Request Borrower Info" at bounding box center [287, 120] width 55 height 8
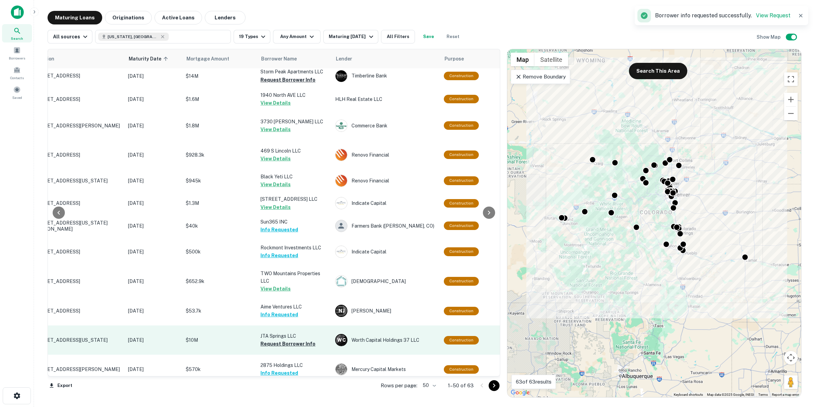
scroll to position [1053, 38]
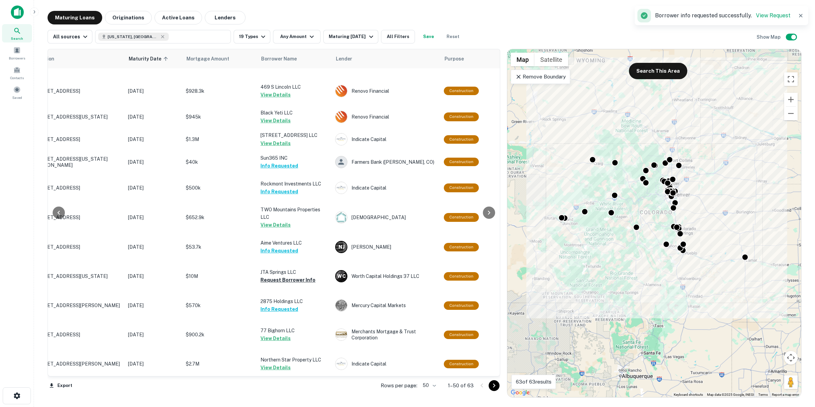
click at [490, 325] on icon "Go to next page" at bounding box center [494, 385] width 8 height 8
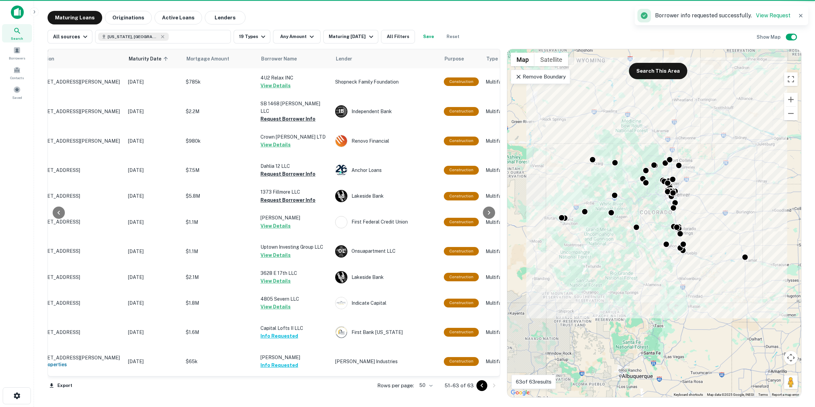
scroll to position [59, 38]
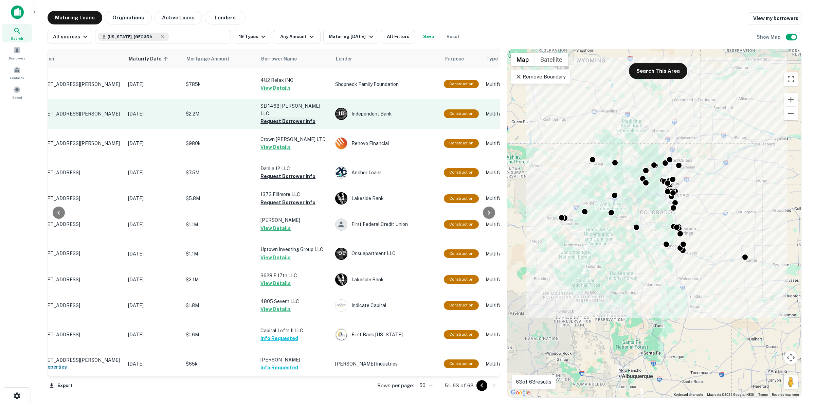
click at [302, 117] on button "Request Borrower Info" at bounding box center [287, 121] width 55 height 8
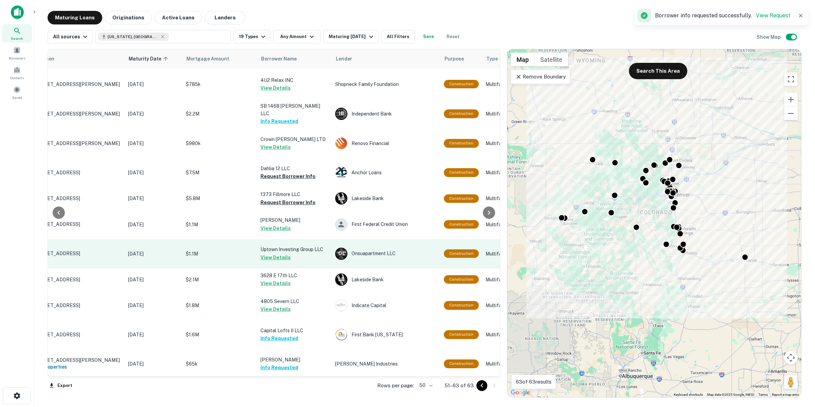
scroll to position [0, 38]
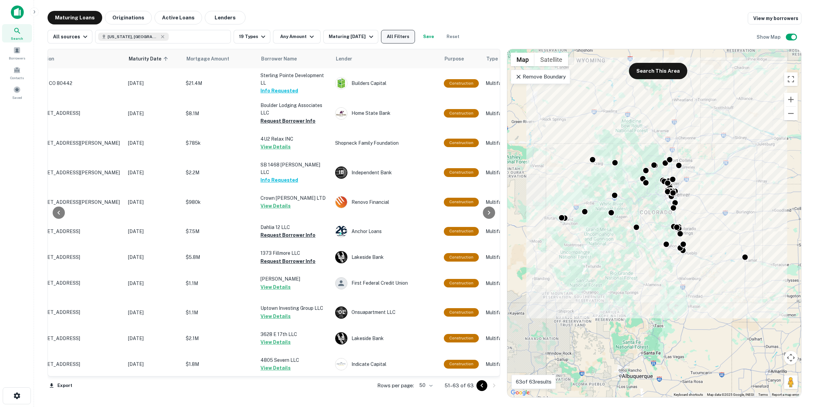
click at [403, 36] on button "All Filters" at bounding box center [398, 37] width 34 height 14
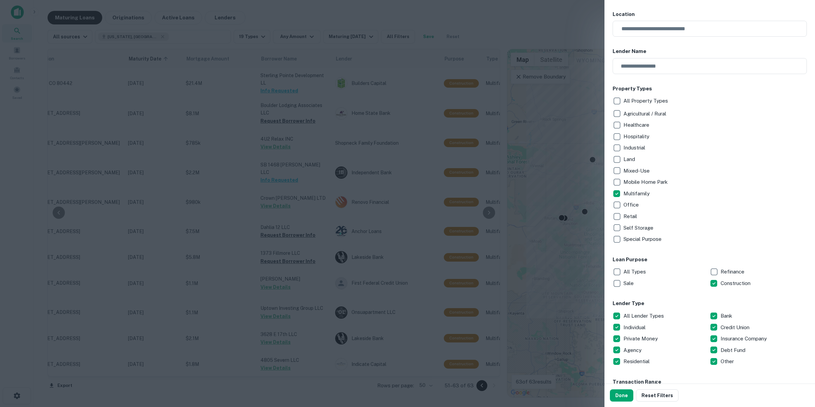
scroll to position [127, 0]
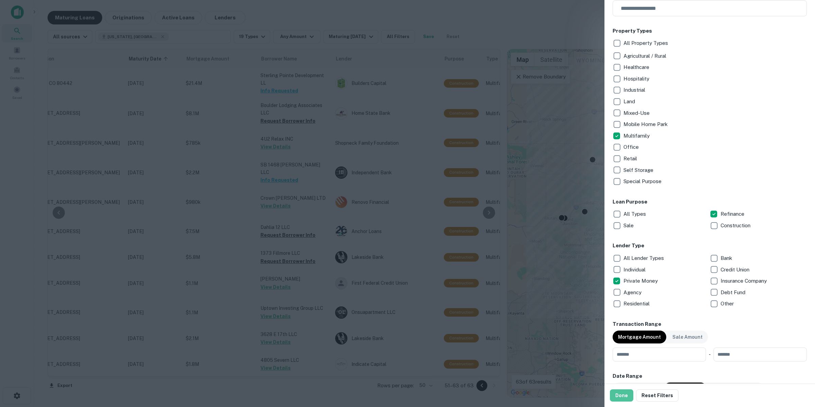
drag, startPoint x: 624, startPoint y: 393, endPoint x: 619, endPoint y: 386, distance: 8.8
click at [623, 325] on button "Done" at bounding box center [621, 395] width 23 height 12
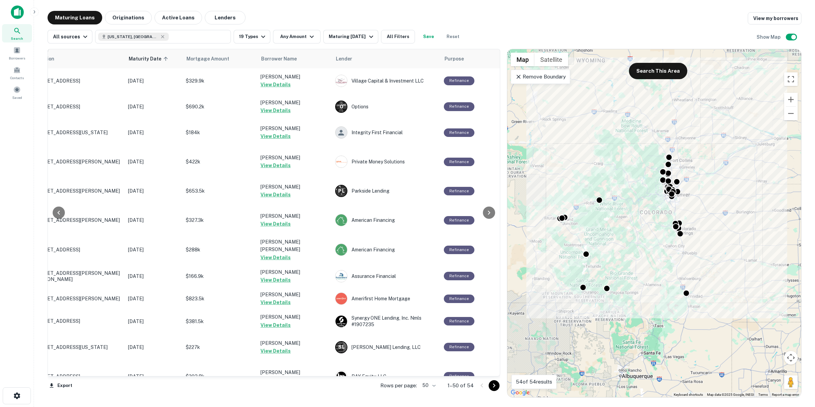
scroll to position [891, 38]
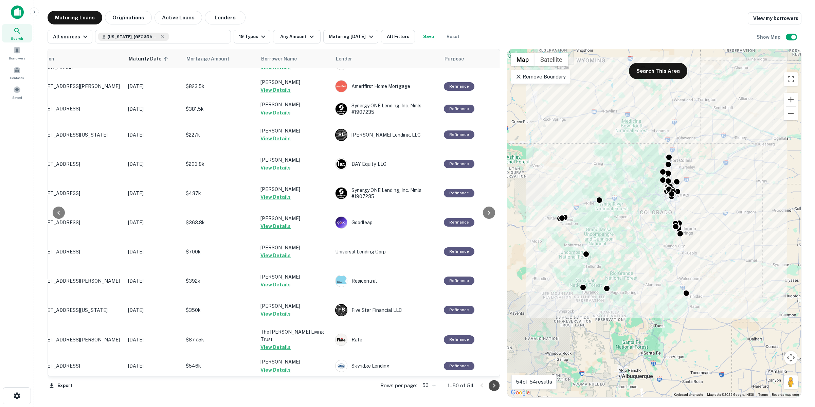
click at [494, 325] on icon "Go to next page" at bounding box center [494, 385] width 8 height 8
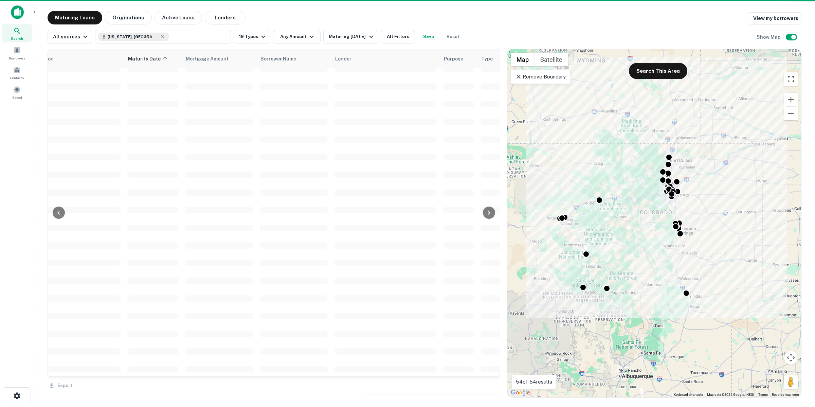
scroll to position [0, 38]
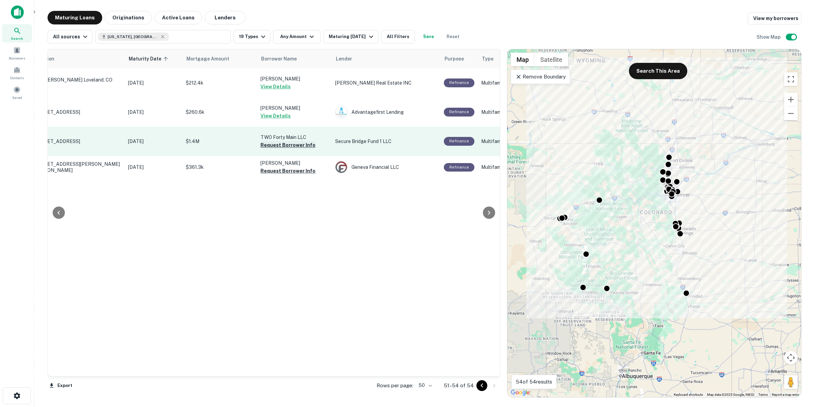
click at [295, 148] on button "Request Borrower Info" at bounding box center [287, 145] width 55 height 8
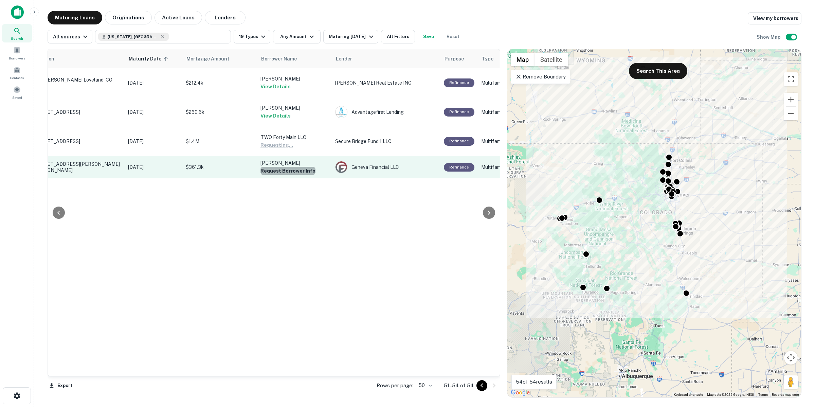
click at [292, 172] on button "Request Borrower Info" at bounding box center [287, 171] width 55 height 8
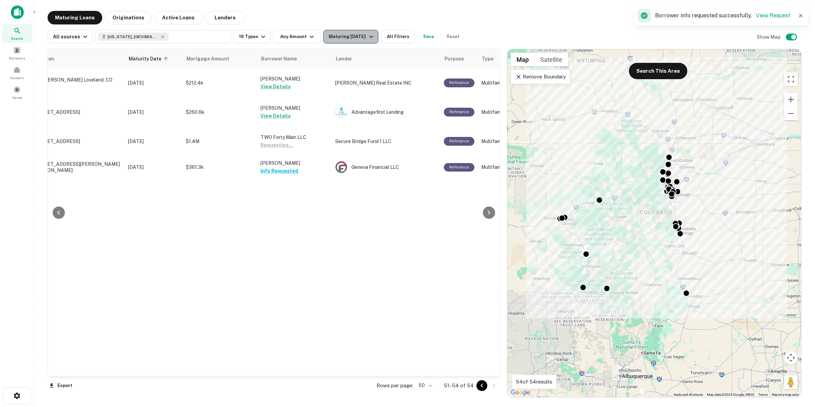
click at [364, 39] on div "Maturing [DATE]" at bounding box center [352, 37] width 46 height 8
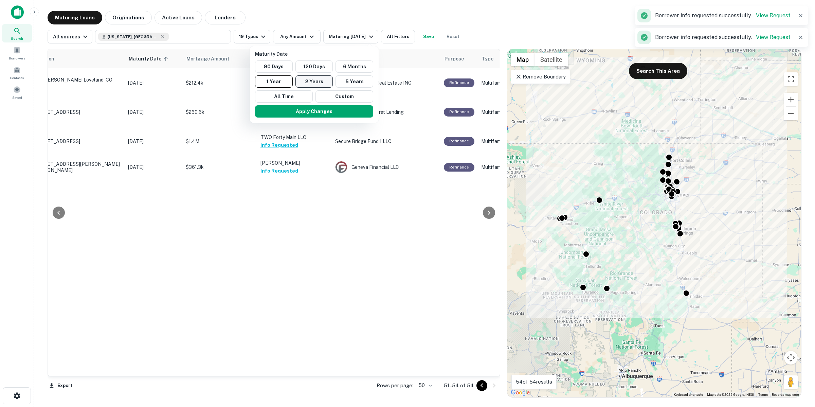
click at [318, 85] on button "2 Years" at bounding box center [314, 81] width 38 height 12
click at [321, 114] on button "Apply Changes" at bounding box center [317, 111] width 118 height 12
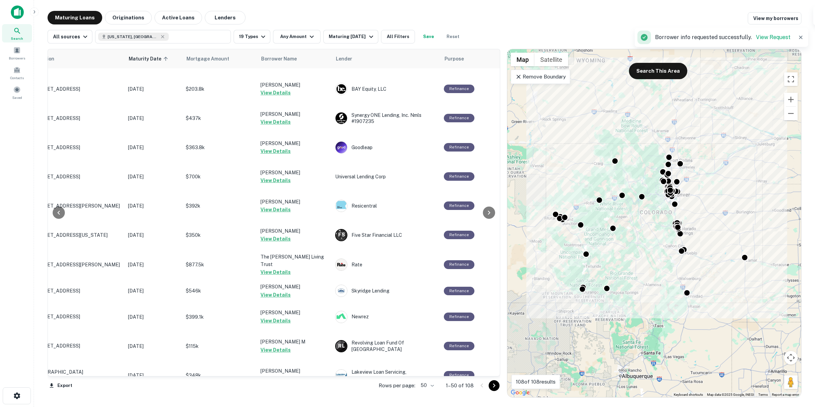
scroll to position [1080, 38]
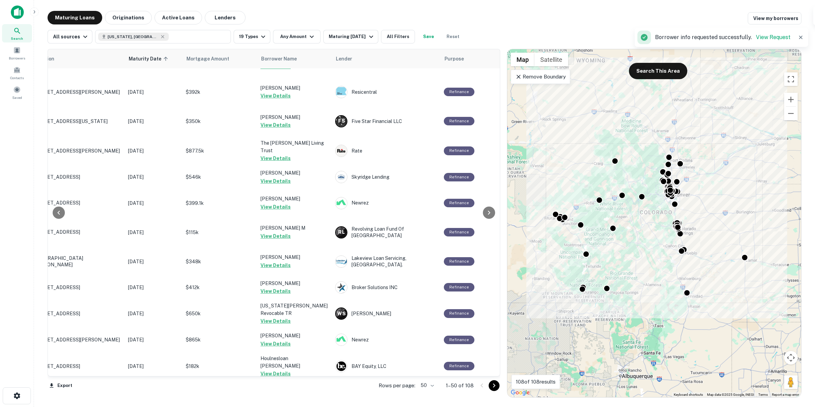
click at [495, 325] on div at bounding box center [487, 385] width 23 height 11
click at [495, 325] on icon "Go to next page" at bounding box center [494, 385] width 8 height 8
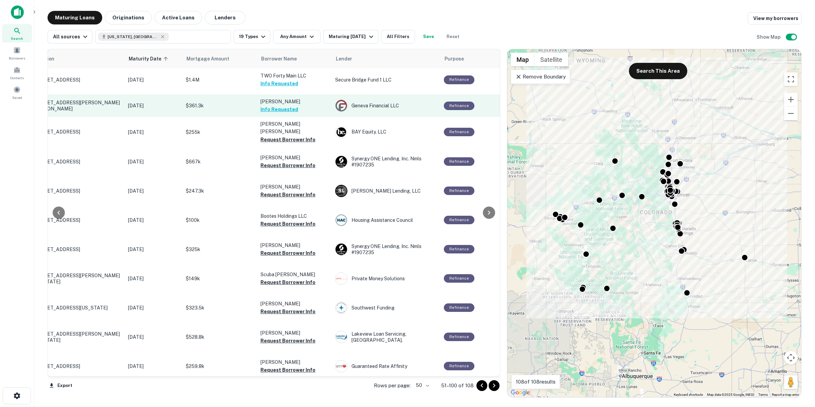
scroll to position [0, 38]
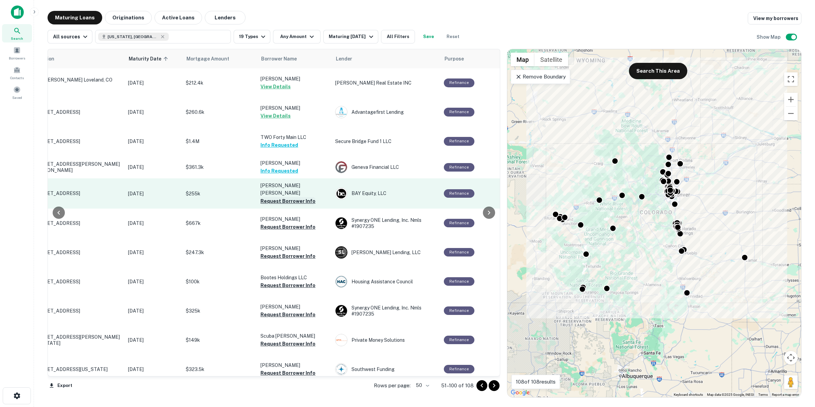
click at [296, 199] on button "Request Borrower Info" at bounding box center [287, 201] width 55 height 8
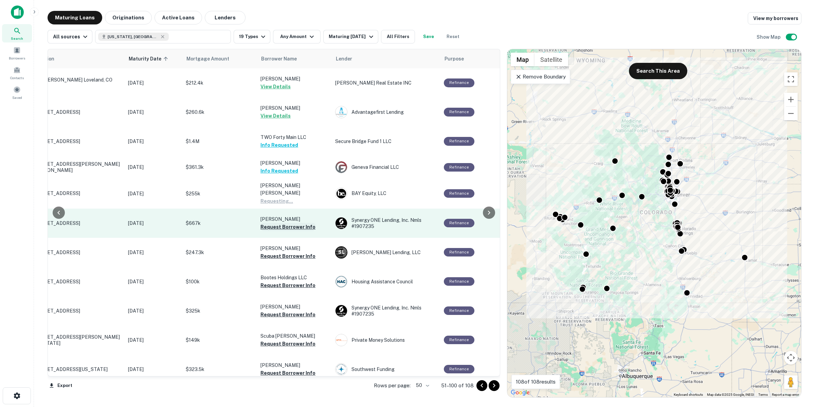
click at [293, 226] on button "Request Borrower Info" at bounding box center [287, 227] width 55 height 8
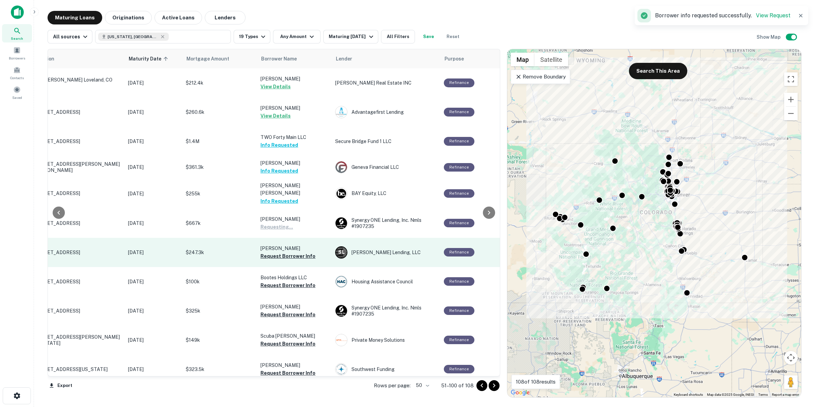
click at [291, 255] on button "Request Borrower Info" at bounding box center [287, 256] width 55 height 8
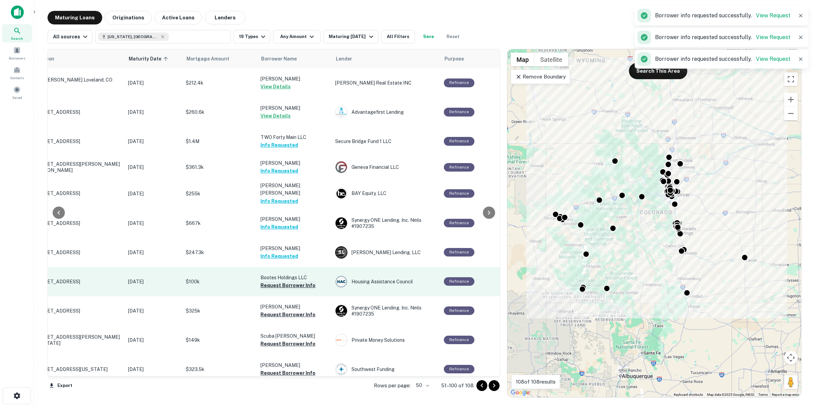
click at [284, 284] on button "Request Borrower Info" at bounding box center [287, 285] width 55 height 8
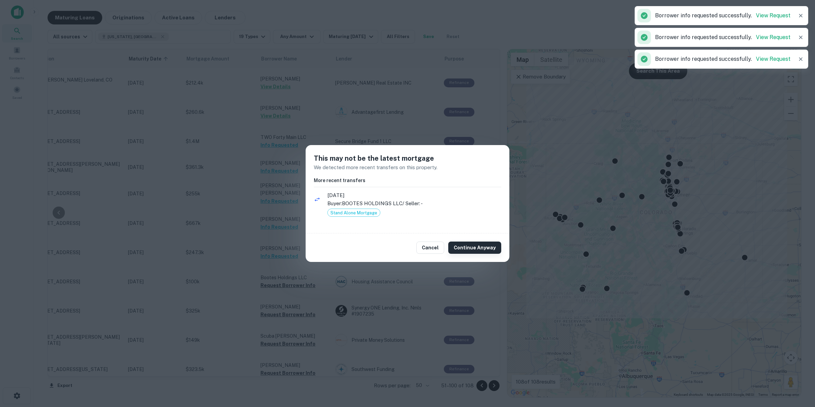
click at [461, 248] on button "Continue Anyway" at bounding box center [474, 247] width 53 height 12
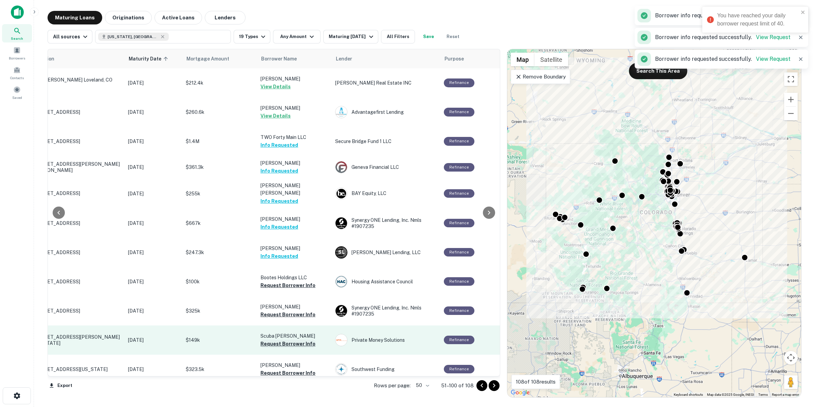
click at [287, 325] on button "Request Borrower Info" at bounding box center [287, 343] width 55 height 8
